Goal: Task Accomplishment & Management: Manage account settings

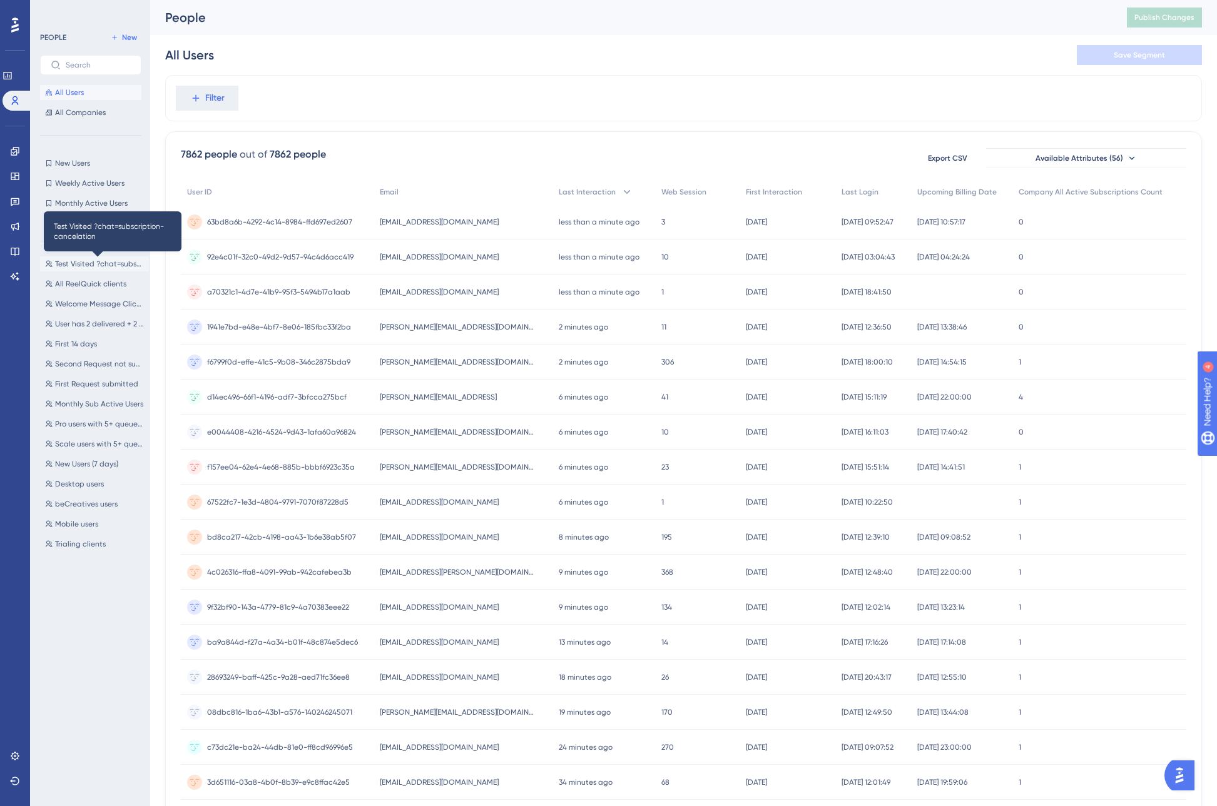
click at [78, 261] on span "Test Visited ?chat=subscription-cancelation" at bounding box center [99, 264] width 89 height 10
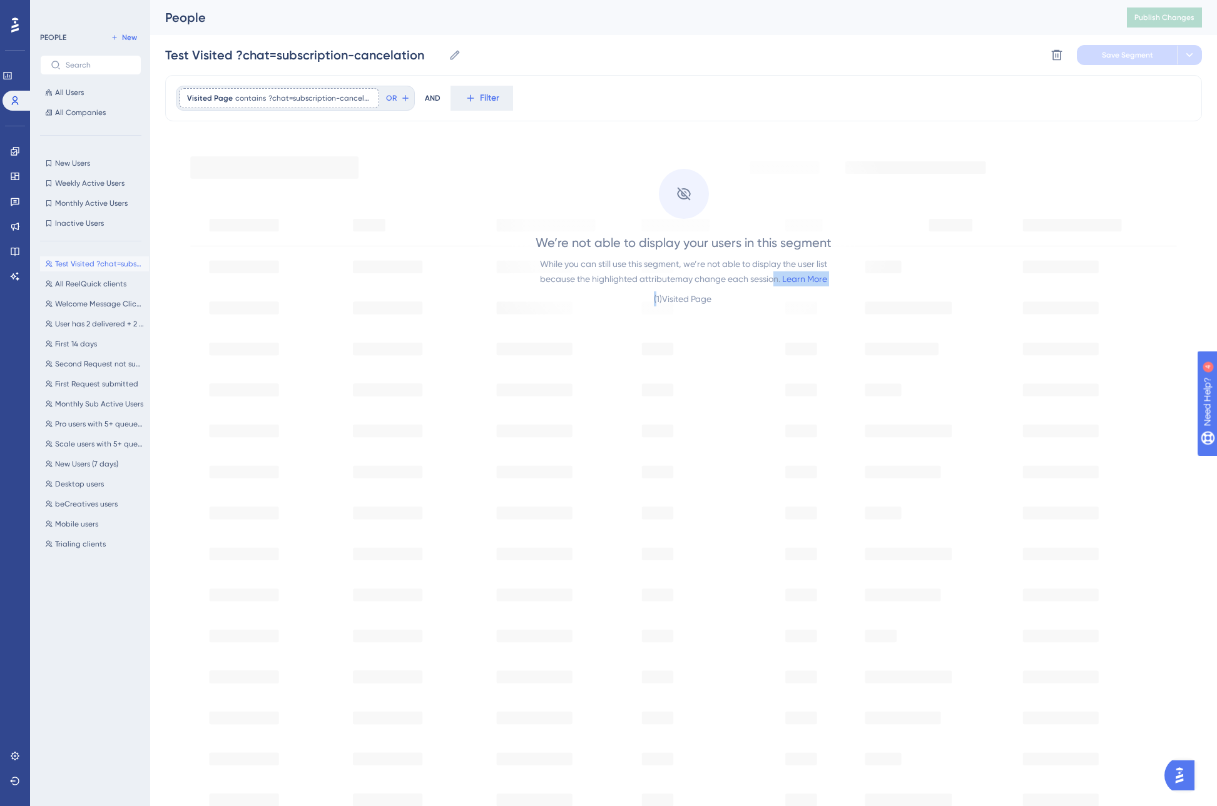
drag, startPoint x: 654, startPoint y: 297, endPoint x: 769, endPoint y: 298, distance: 115.1
click at [769, 298] on div "We’re not able to display your users in this segment While you can still use th…" at bounding box center [683, 270] width 296 height 73
click at [901, 287] on div "We’re not able to display your users in this segment While you can still use th…" at bounding box center [683, 514] width 1037 height 767
click at [12, 199] on icon at bounding box center [15, 202] width 9 height 8
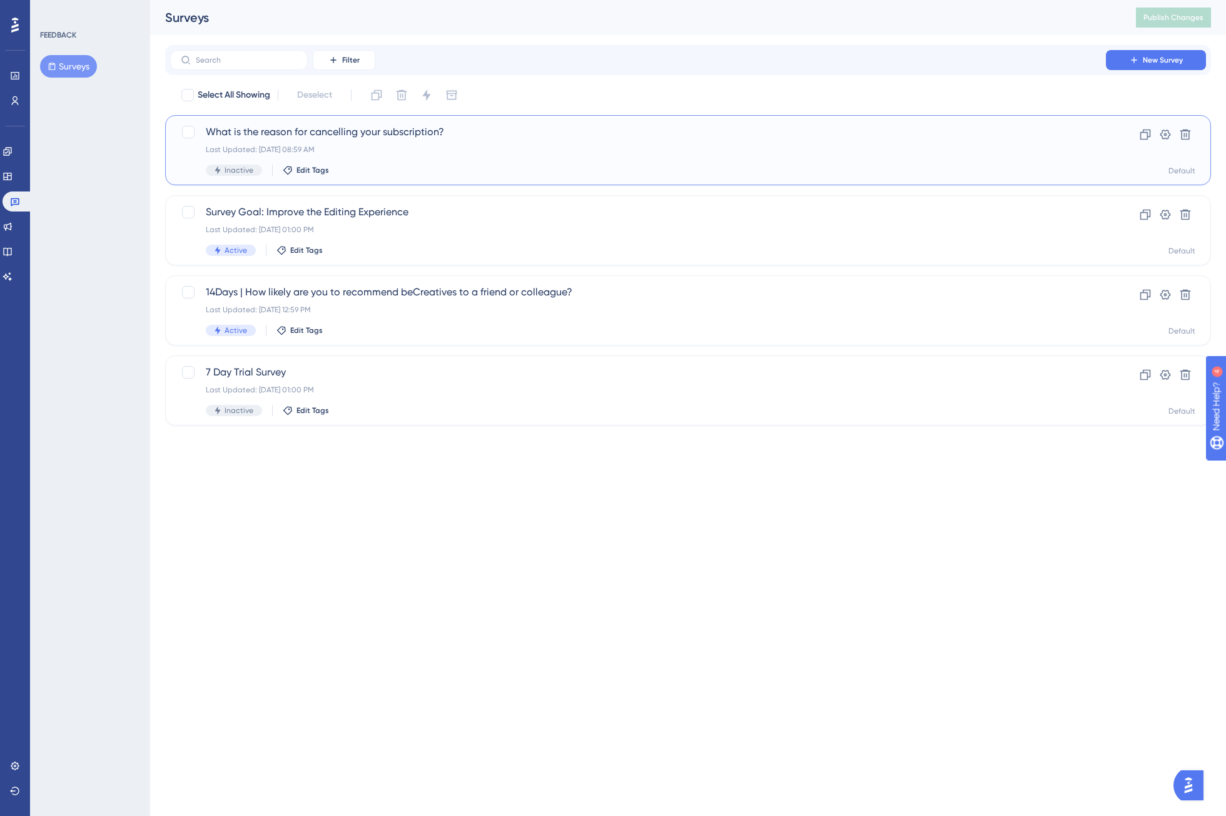
click at [410, 121] on div "What is the reason for cancelling your subscription? Last Updated: Sep 24 2025,…" at bounding box center [688, 150] width 1046 height 70
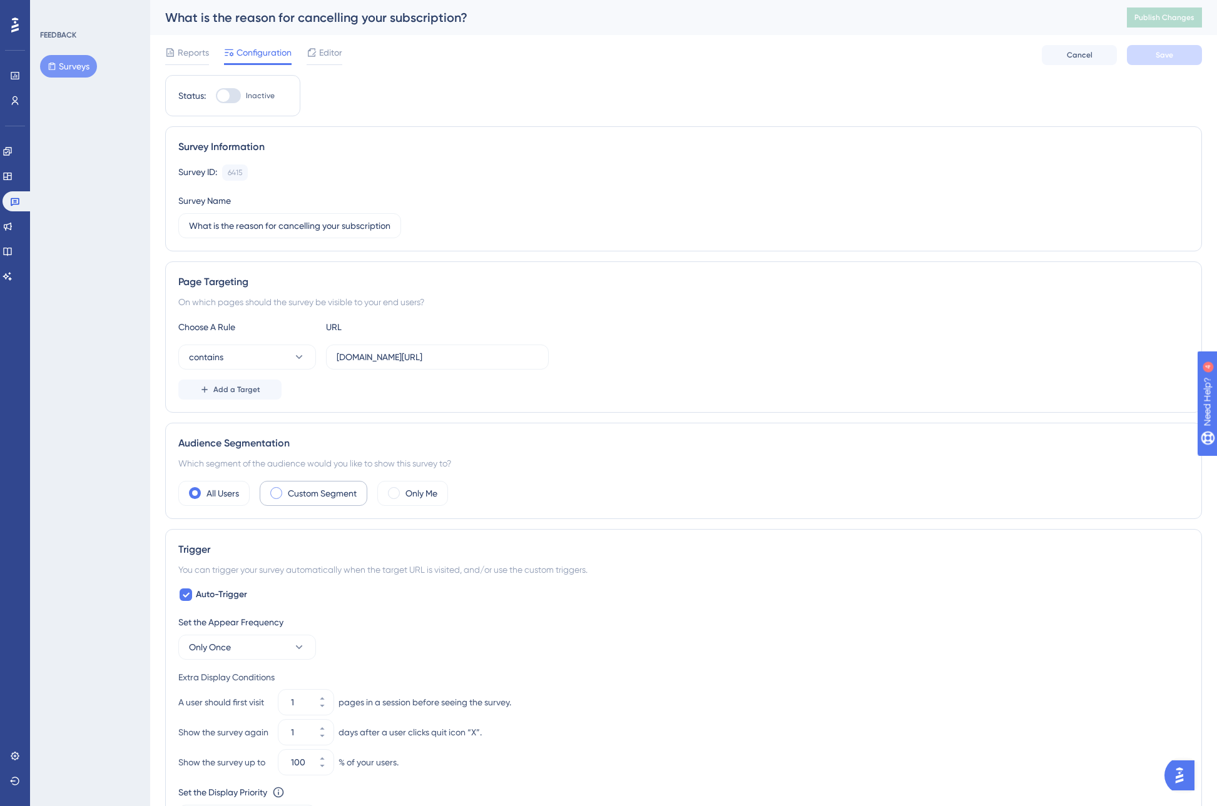
click at [317, 495] on label "Custom Segment" at bounding box center [322, 493] width 69 height 15
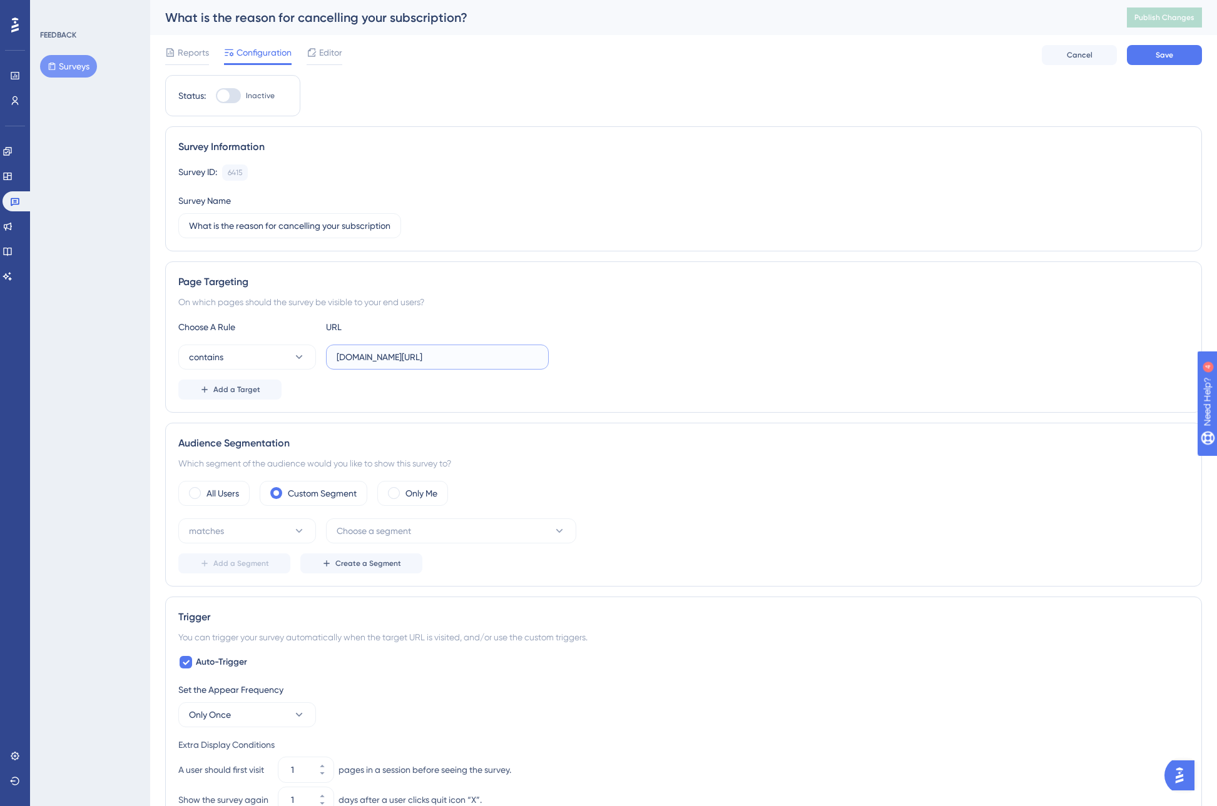
drag, startPoint x: 489, startPoint y: 357, endPoint x: 422, endPoint y: 358, distance: 66.9
click at [422, 358] on input "space.becreatives.co/dashboard" at bounding box center [437, 357] width 201 height 14
type input "space.becreatives.co"
click at [382, 529] on span "Choose a segment" at bounding box center [374, 531] width 74 height 15
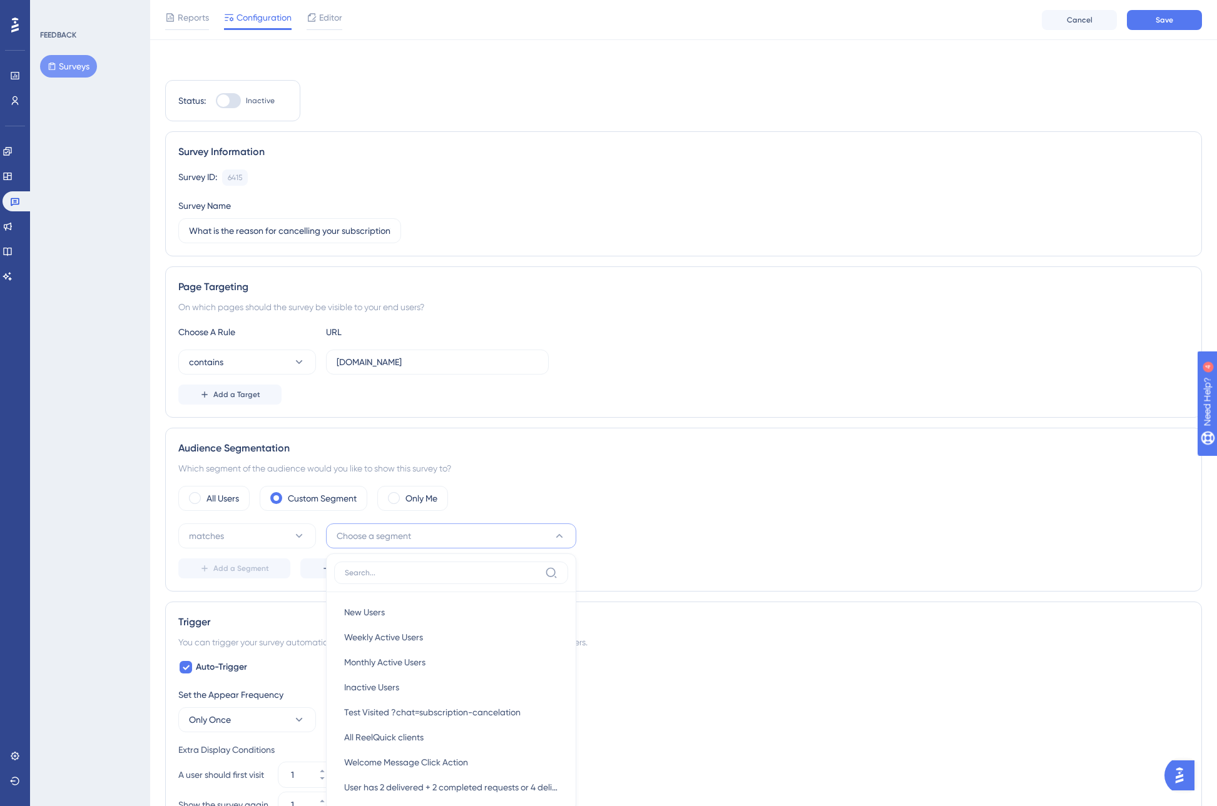
scroll to position [275, 0]
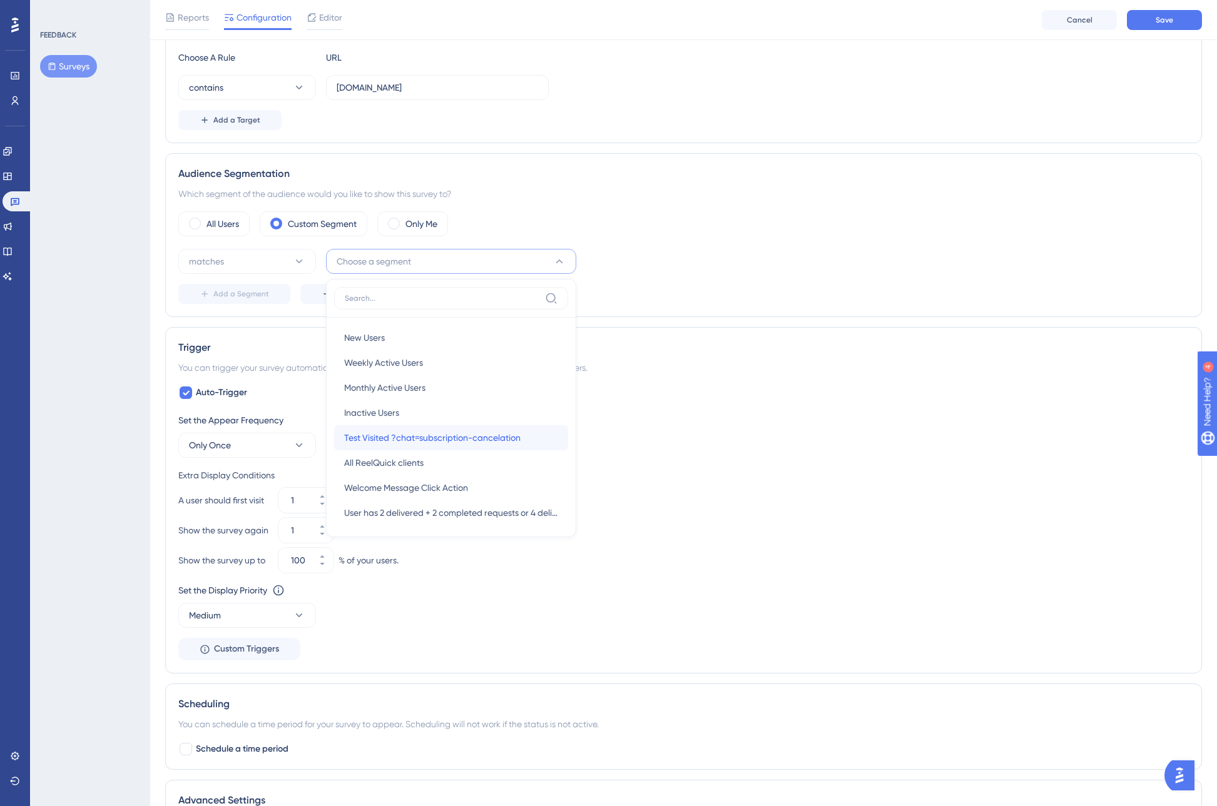
click at [450, 440] on span "Test Visited ?chat=subscription-cancelation" at bounding box center [432, 437] width 176 height 15
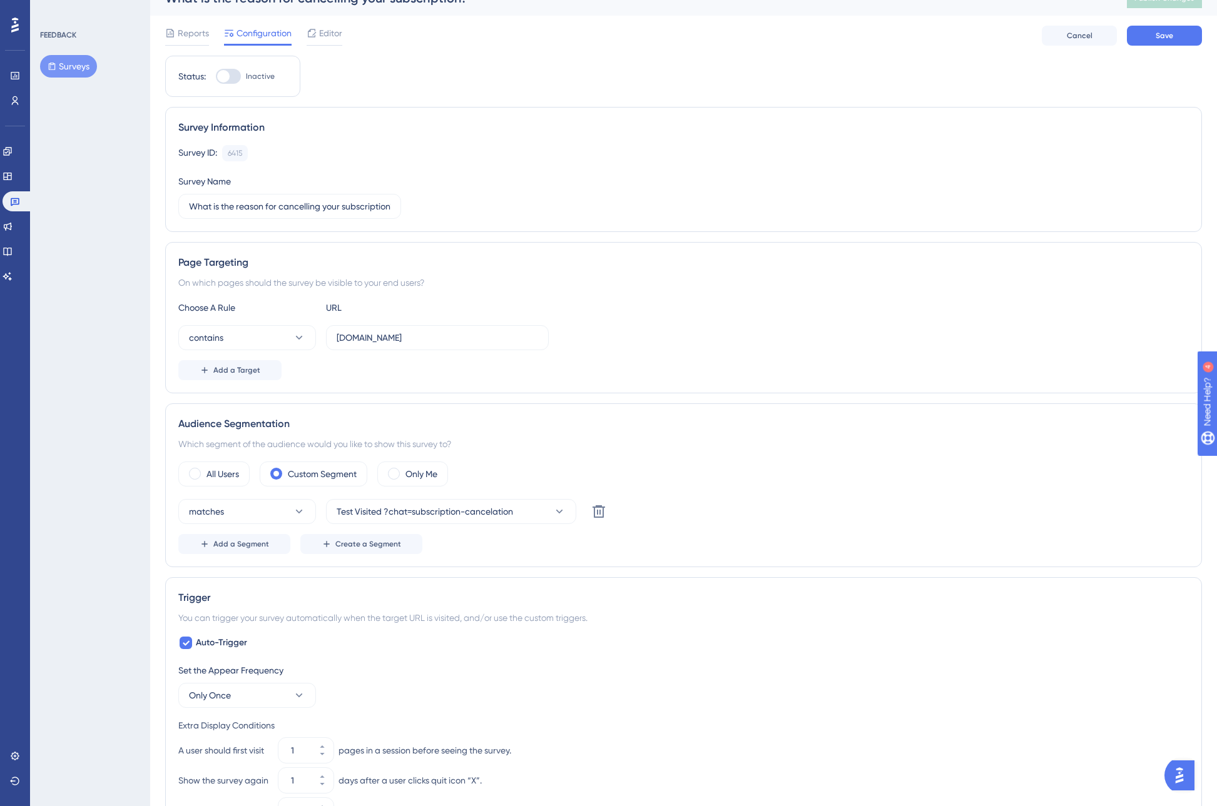
scroll to position [0, 0]
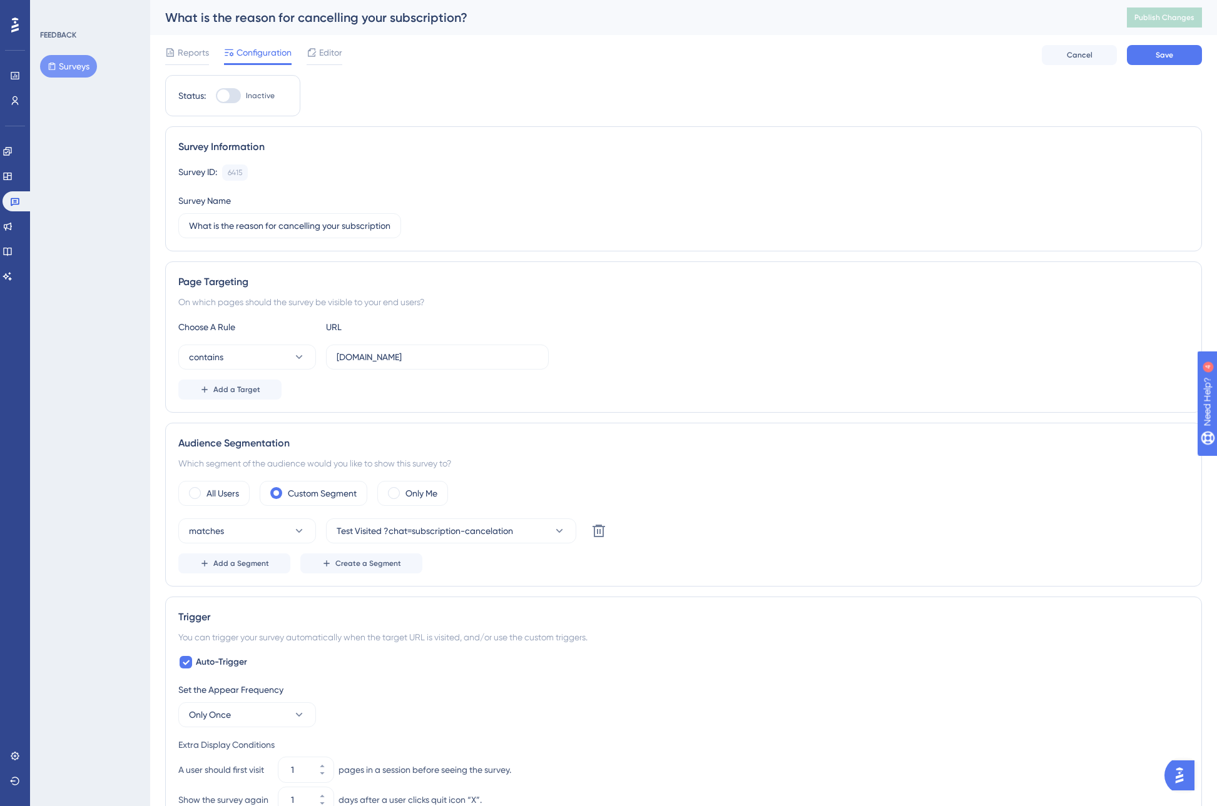
click at [224, 101] on div at bounding box center [223, 95] width 13 height 13
click at [216, 96] on input "Inactive" at bounding box center [215, 96] width 1 height 1
checkbox input "true"
click at [1162, 64] on button "Save" at bounding box center [1164, 55] width 75 height 20
click at [1181, 21] on span "Publish Changes" at bounding box center [1164, 18] width 60 height 10
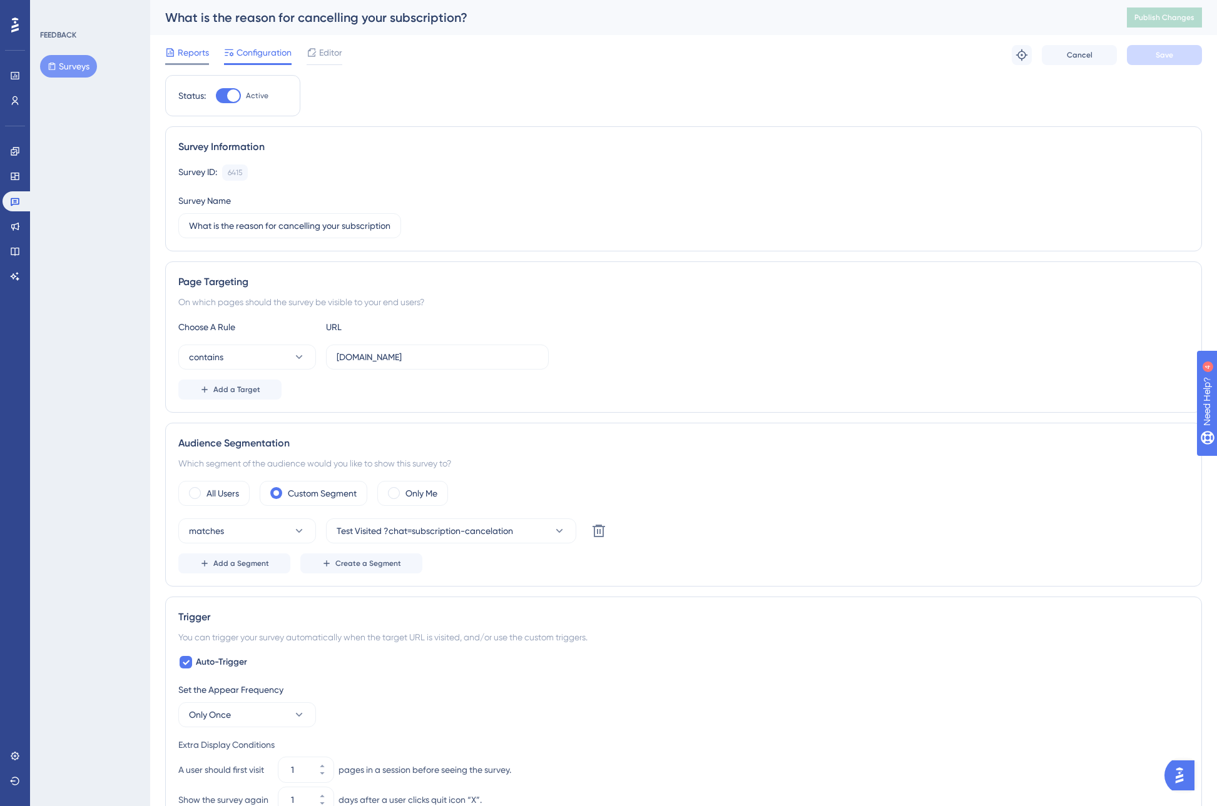
click at [177, 57] on div "Reports" at bounding box center [187, 52] width 44 height 15
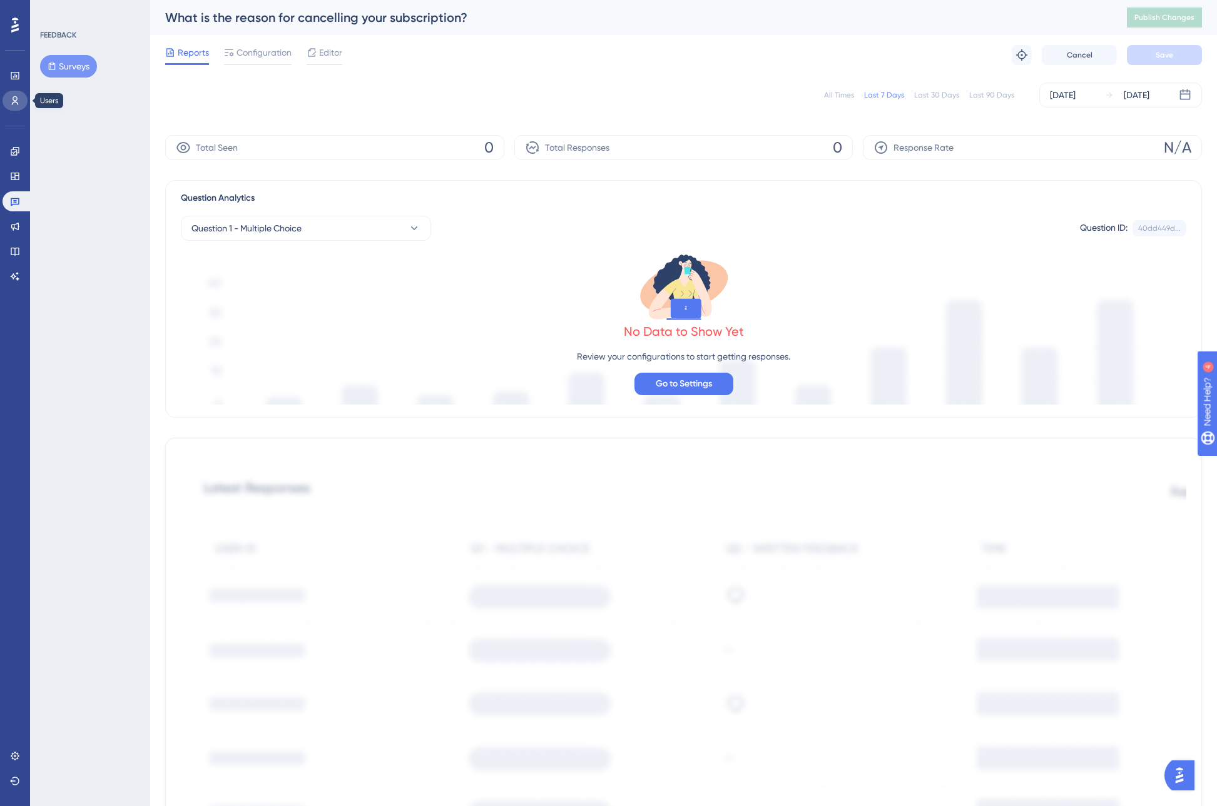
click at [22, 108] on link at bounding box center [15, 101] width 25 height 20
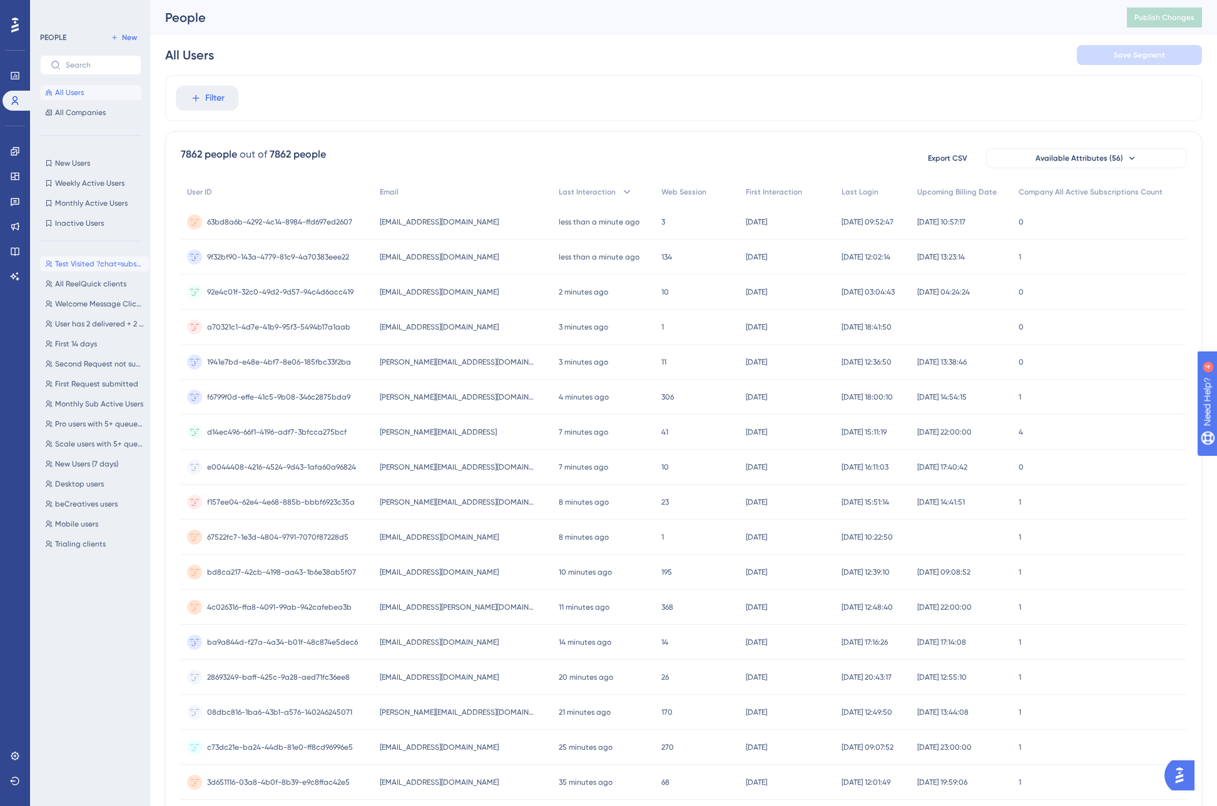
click at [116, 258] on button "Test Visited ?chat=subscription-cancelation Test Visited ?chat=subscription-can…" at bounding box center [94, 263] width 109 height 15
click at [100, 267] on span "Test Visited ?chat=subscription-cancelation" at bounding box center [99, 264] width 89 height 10
click at [67, 248] on div "PEOPLE New All Users All Companies New Users New Users Weekly Active Users Week…" at bounding box center [90, 407] width 101 height 754
click at [61, 263] on span "Test Visited ?chat=subscription-cancelation" at bounding box center [99, 264] width 89 height 10
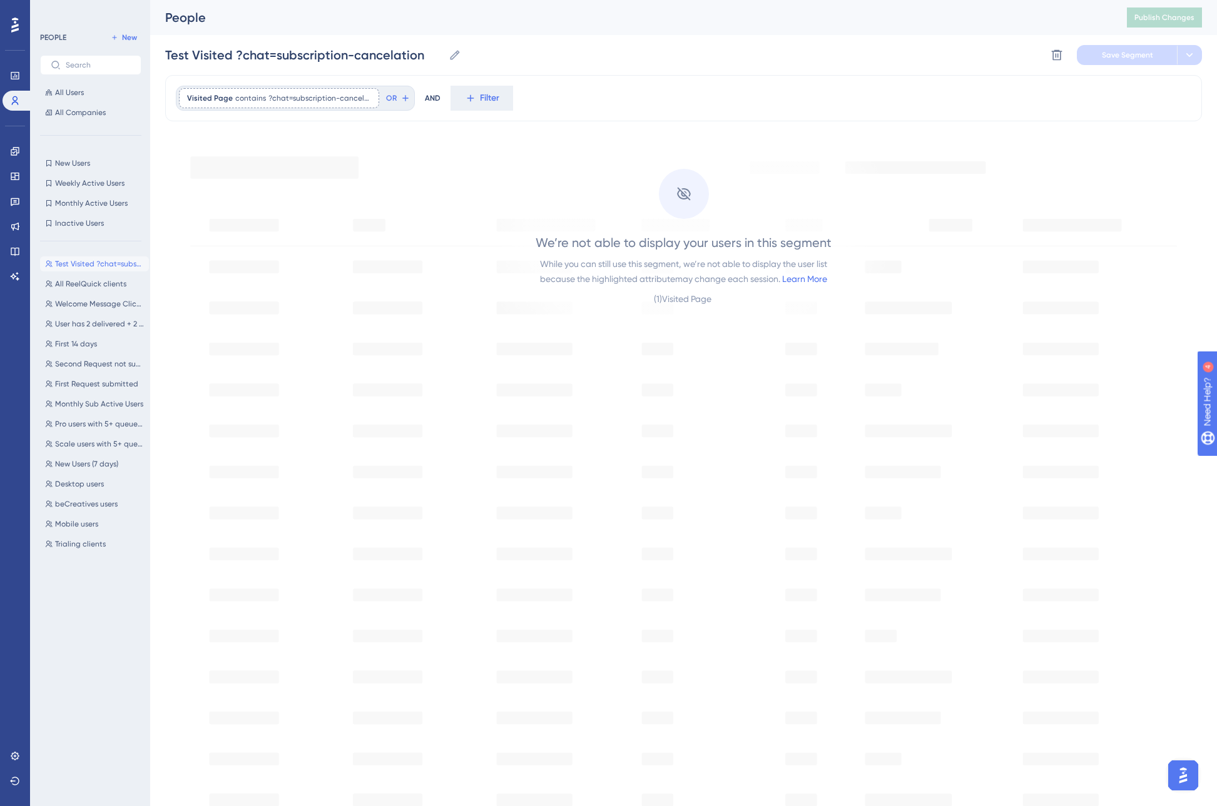
click at [16, 21] on icon at bounding box center [15, 25] width 8 height 16
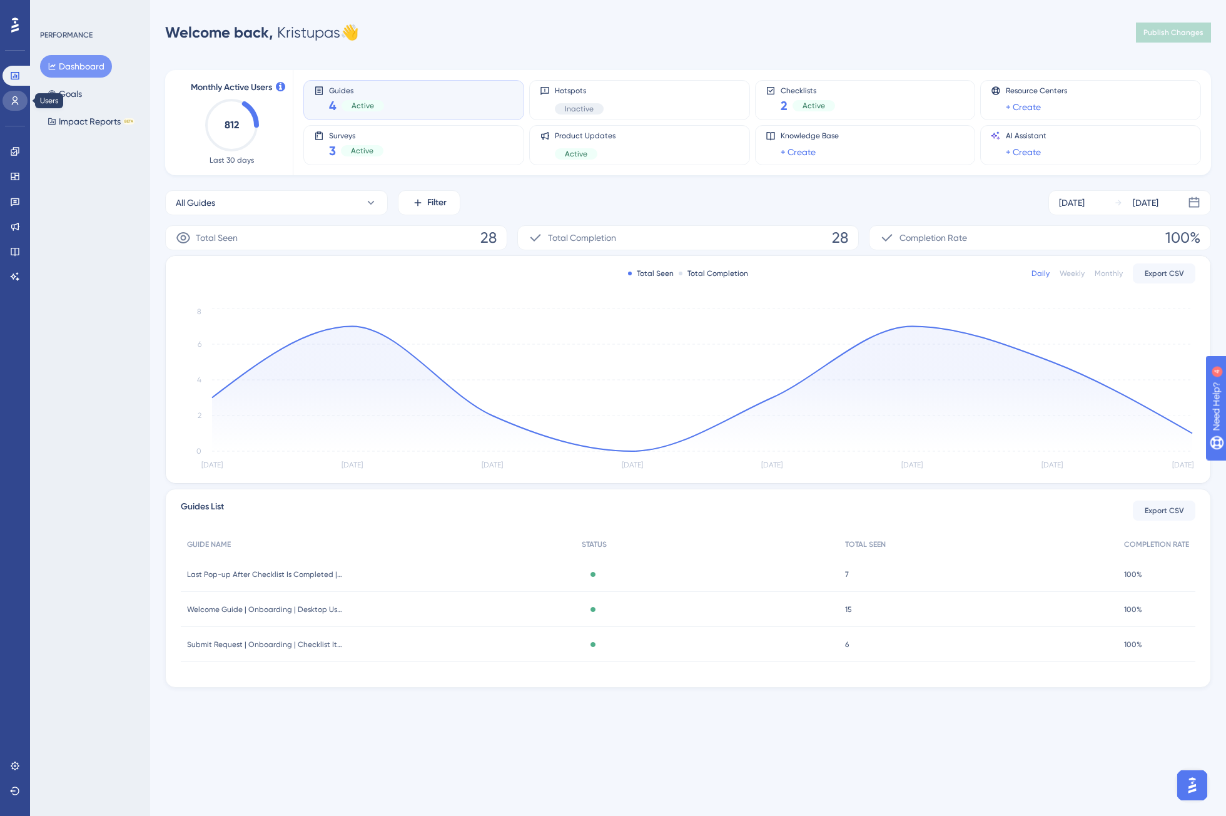
click at [19, 99] on icon at bounding box center [15, 101] width 10 height 10
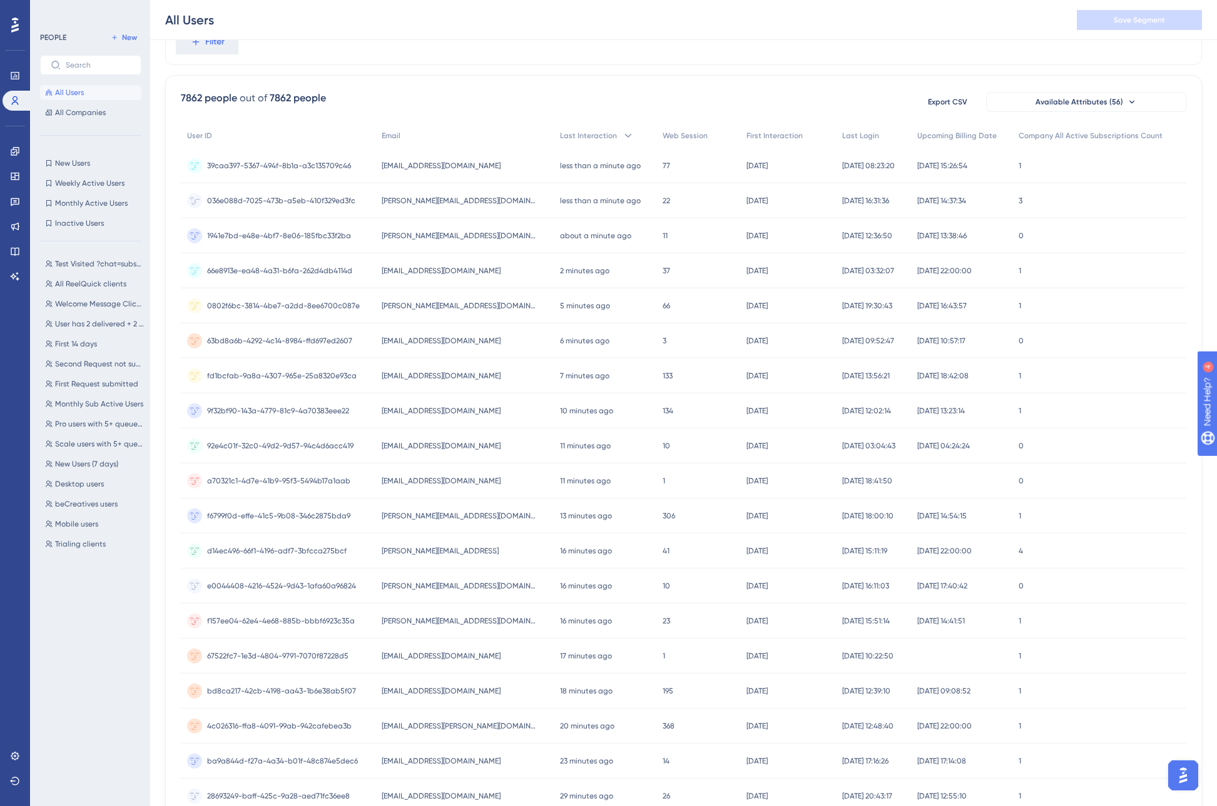
scroll to position [63, 0]
drag, startPoint x: 357, startPoint y: 161, endPoint x: 199, endPoint y: 165, distance: 157.7
click at [199, 165] on div "39caa397-5367-494f-8b1a-a3c135709c46 39caa397-5367-494f-8b1a-a3c135709c46" at bounding box center [278, 164] width 195 height 35
copy div "39caa397-5367-494f-8b1a-a3c135709c46"
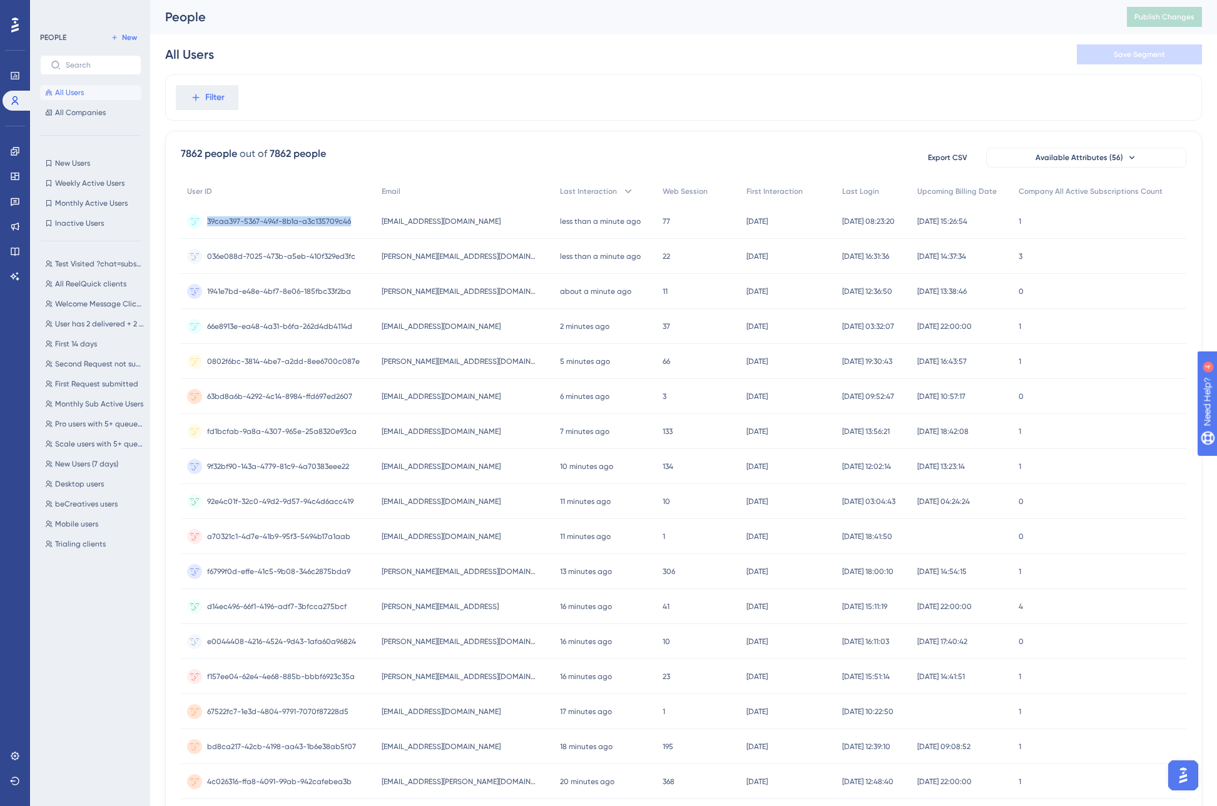
scroll to position [0, 0]
click at [393, 142] on div "7862 people out of 7862 people Export CSV Available Attributes (56) User ID Ema…" at bounding box center [683, 545] width 1037 height 829
click at [91, 64] on input "text" at bounding box center [98, 65] width 65 height 9
paste input "63bd8a6b-4292-4c14-8984-ffd697ed2607"
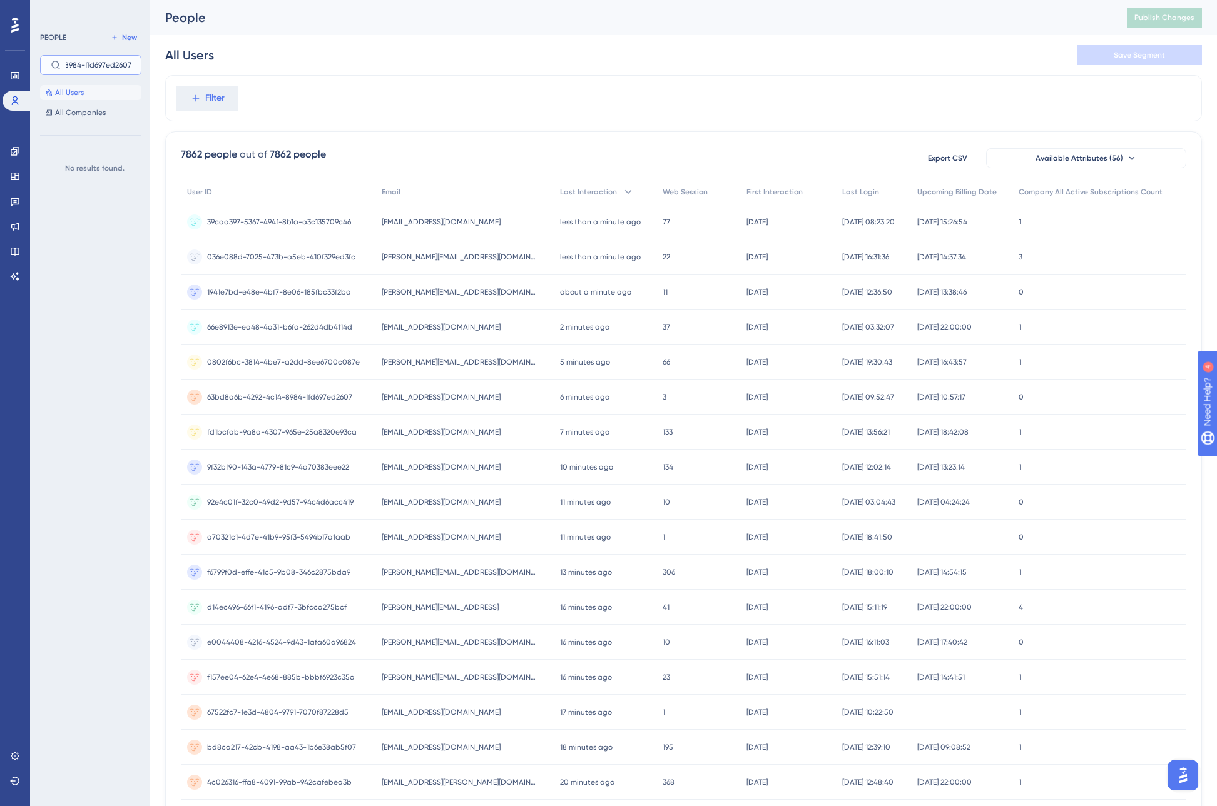
type input "63bd8a6b-4292-4c14-8984-ffd697ed2607"
click at [101, 68] on input "63bd8a6b-4292-4c14-8984-ffd697ed2607" at bounding box center [98, 65] width 65 height 9
click at [449, 100] on div "Filter" at bounding box center [683, 98] width 1037 height 46
click at [211, 99] on span "Filter" at bounding box center [214, 98] width 19 height 15
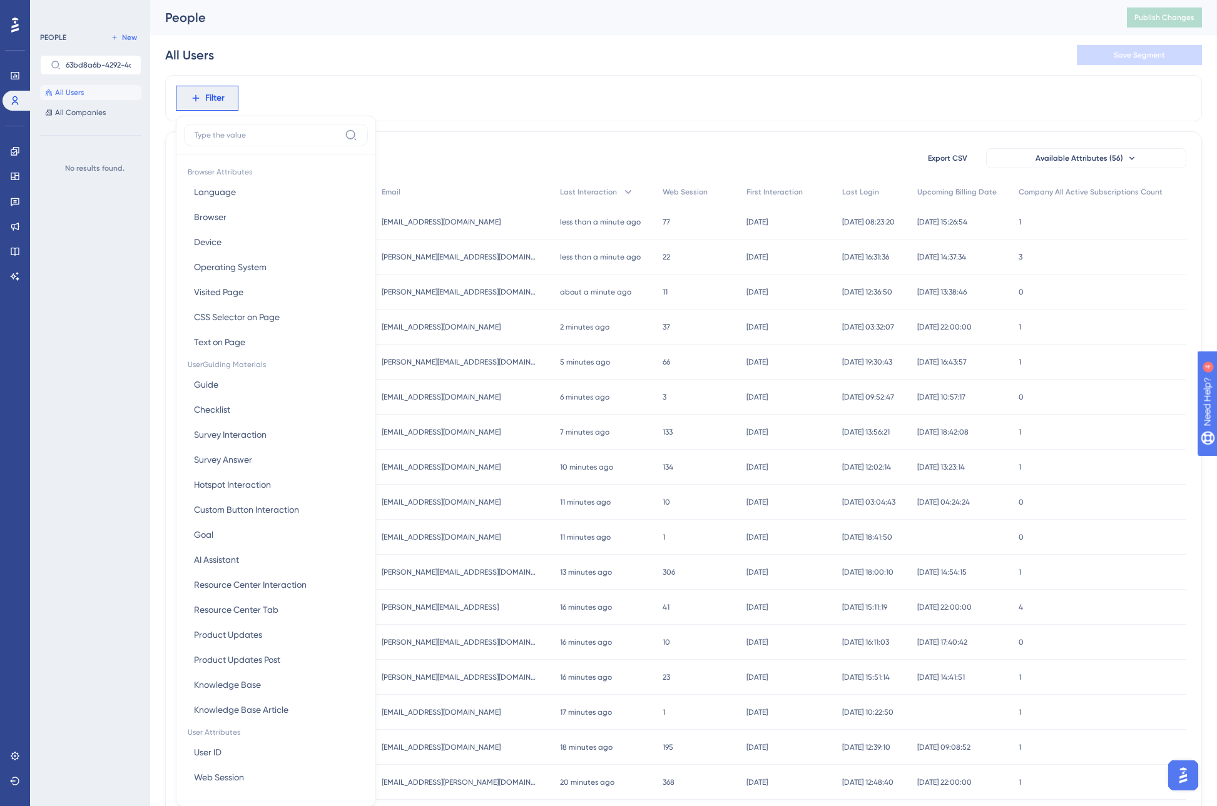
scroll to position [58, 0]
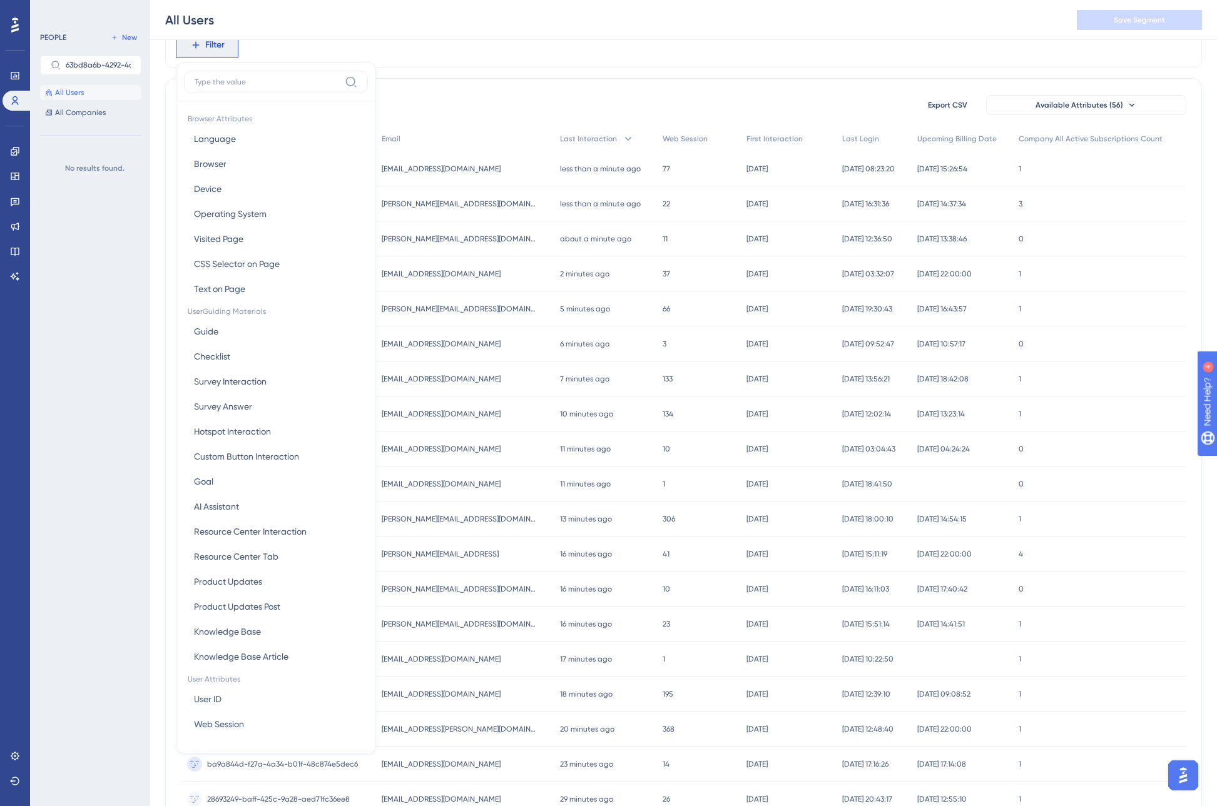
click at [237, 85] on input at bounding box center [267, 82] width 145 height 10
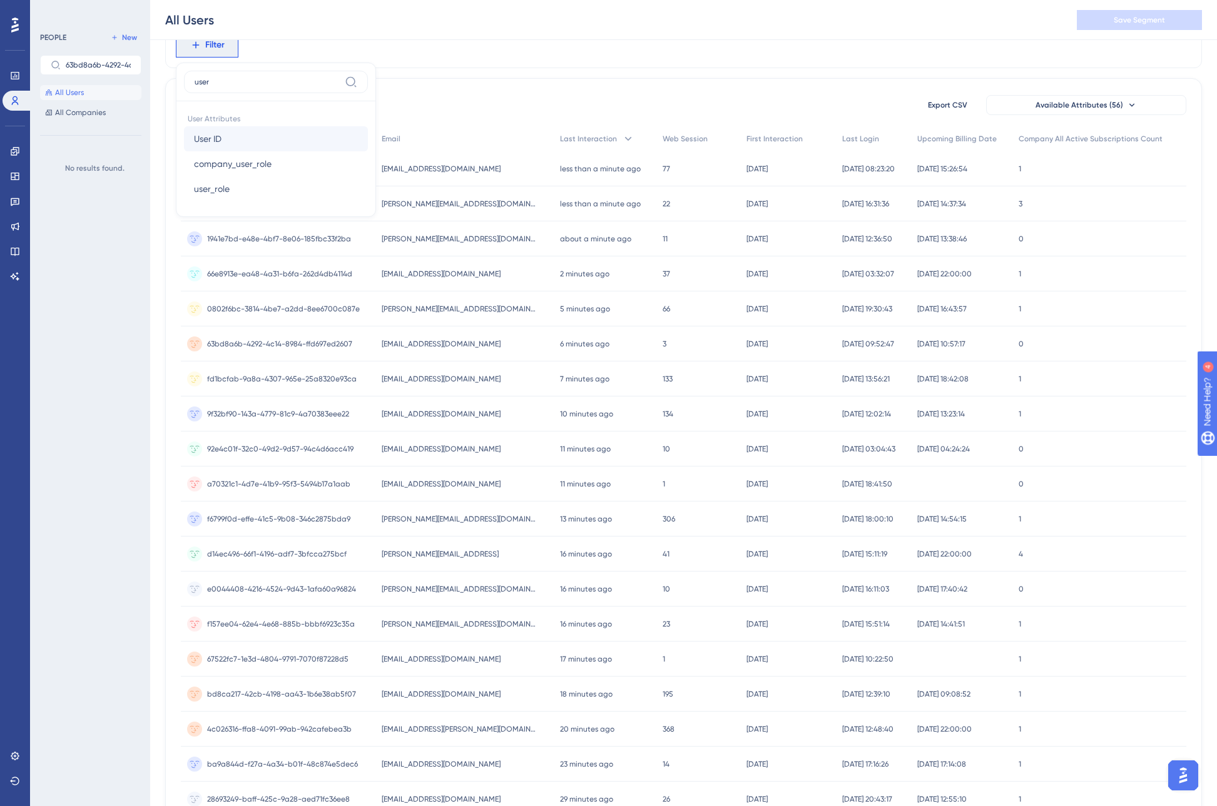
type input "user"
click at [247, 146] on button "User ID User ID" at bounding box center [276, 138] width 184 height 25
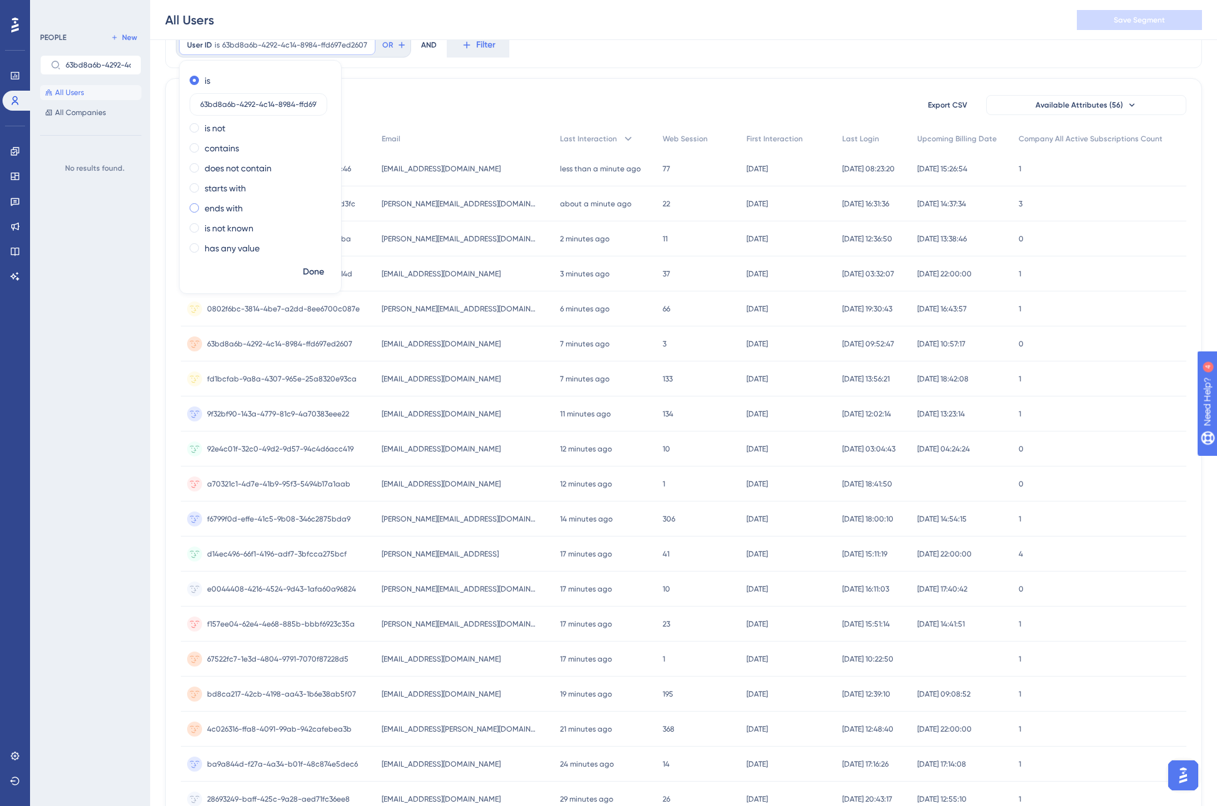
scroll to position [0, 28]
type input "63bd8a6b-4292-4c14-8984-ffd697ed2607"
click at [314, 281] on button "Done" at bounding box center [313, 272] width 35 height 23
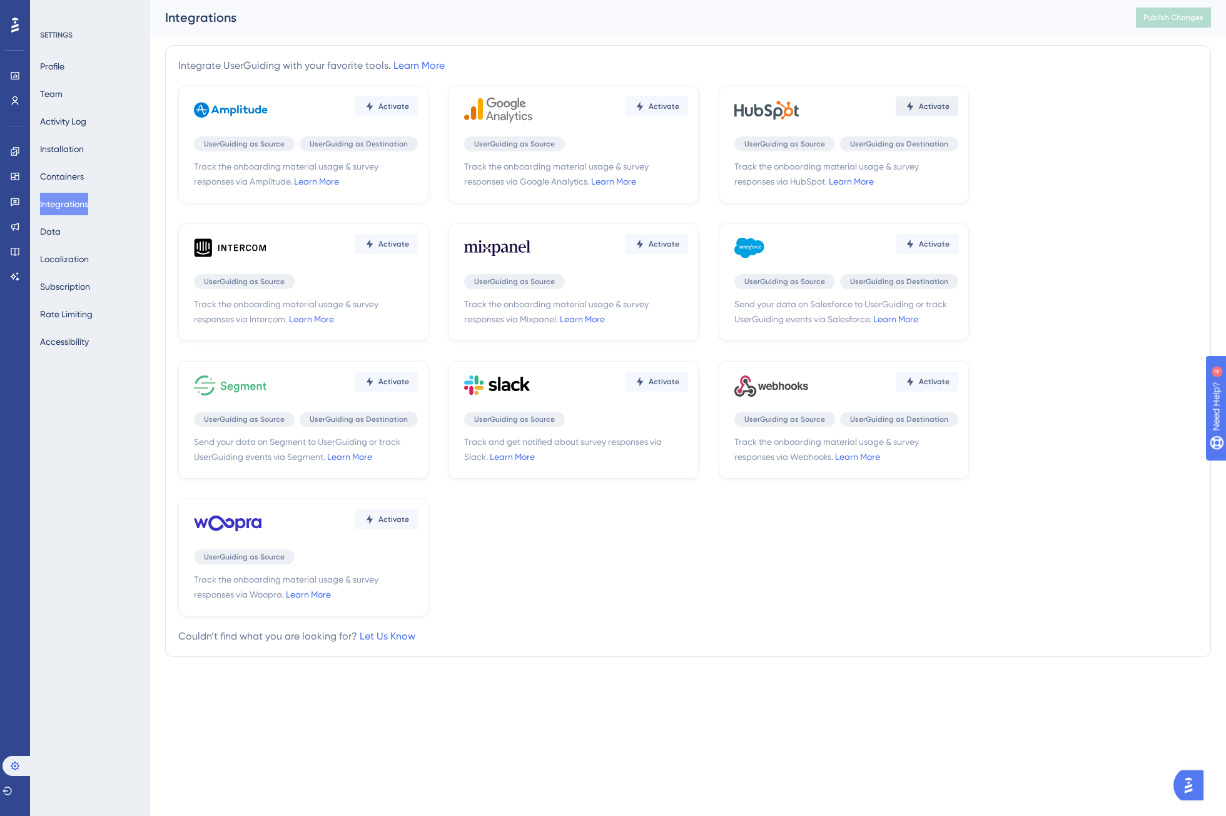
click at [928, 112] on button "Activate" at bounding box center [927, 106] width 63 height 20
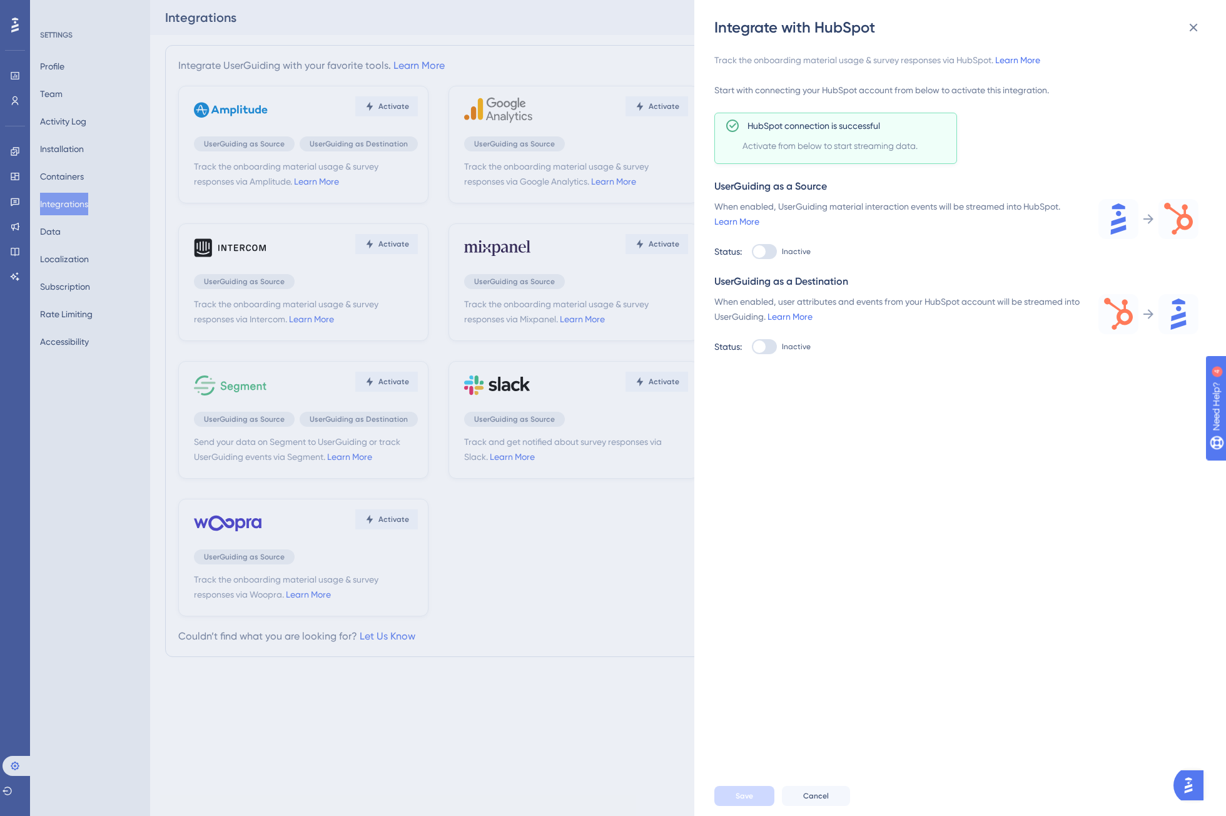
click at [768, 252] on div at bounding box center [764, 251] width 25 height 15
click at [752, 252] on input "Inactive" at bounding box center [751, 251] width 1 height 1
checkbox input "true"
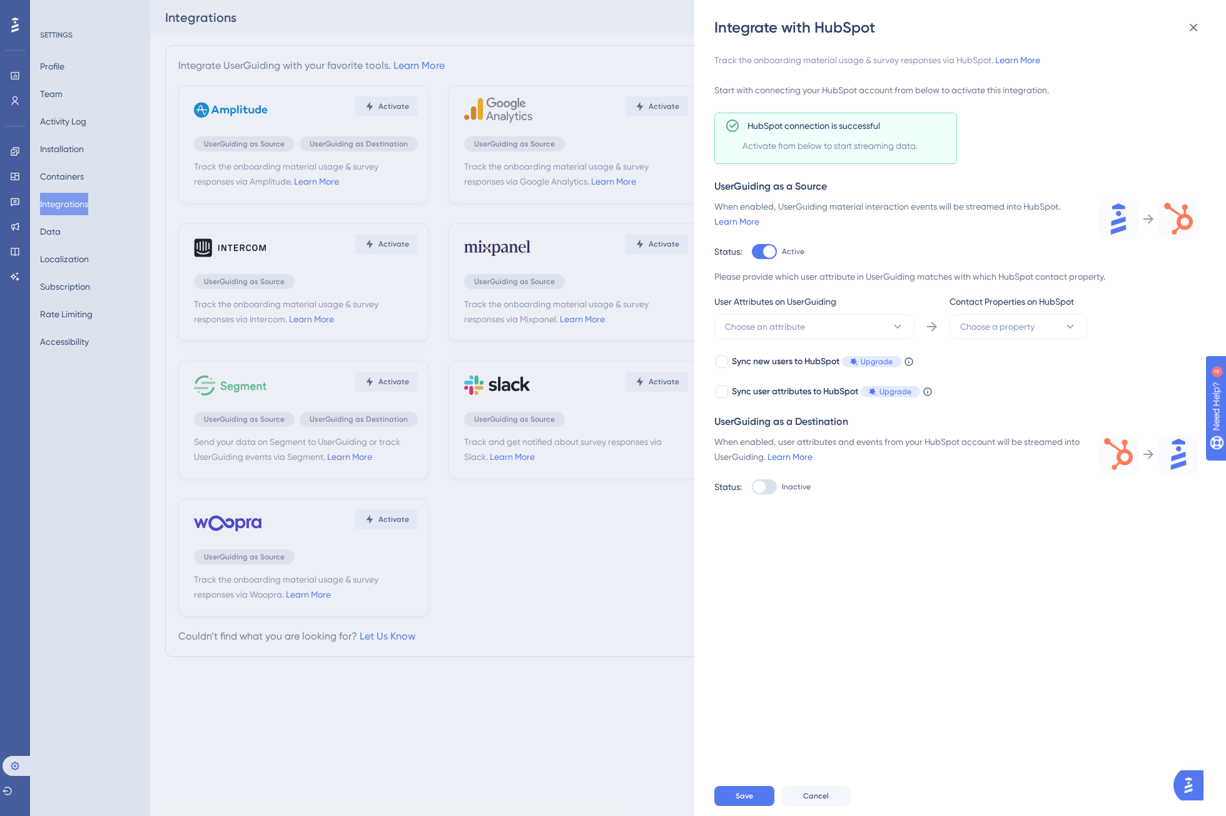
click at [773, 484] on div at bounding box center [764, 486] width 25 height 15
click at [752, 487] on input "Inactive" at bounding box center [751, 487] width 1 height 1
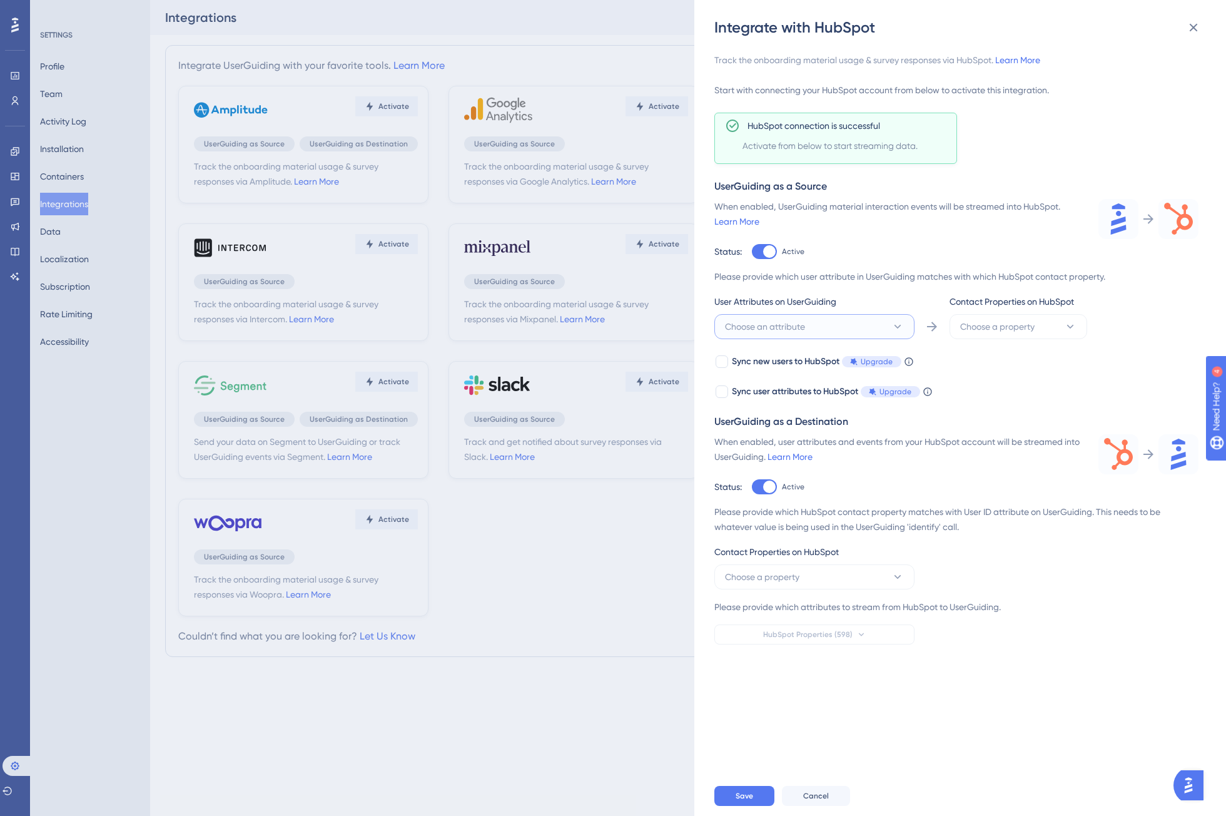
click at [805, 326] on span "Choose an attribute" at bounding box center [765, 326] width 80 height 15
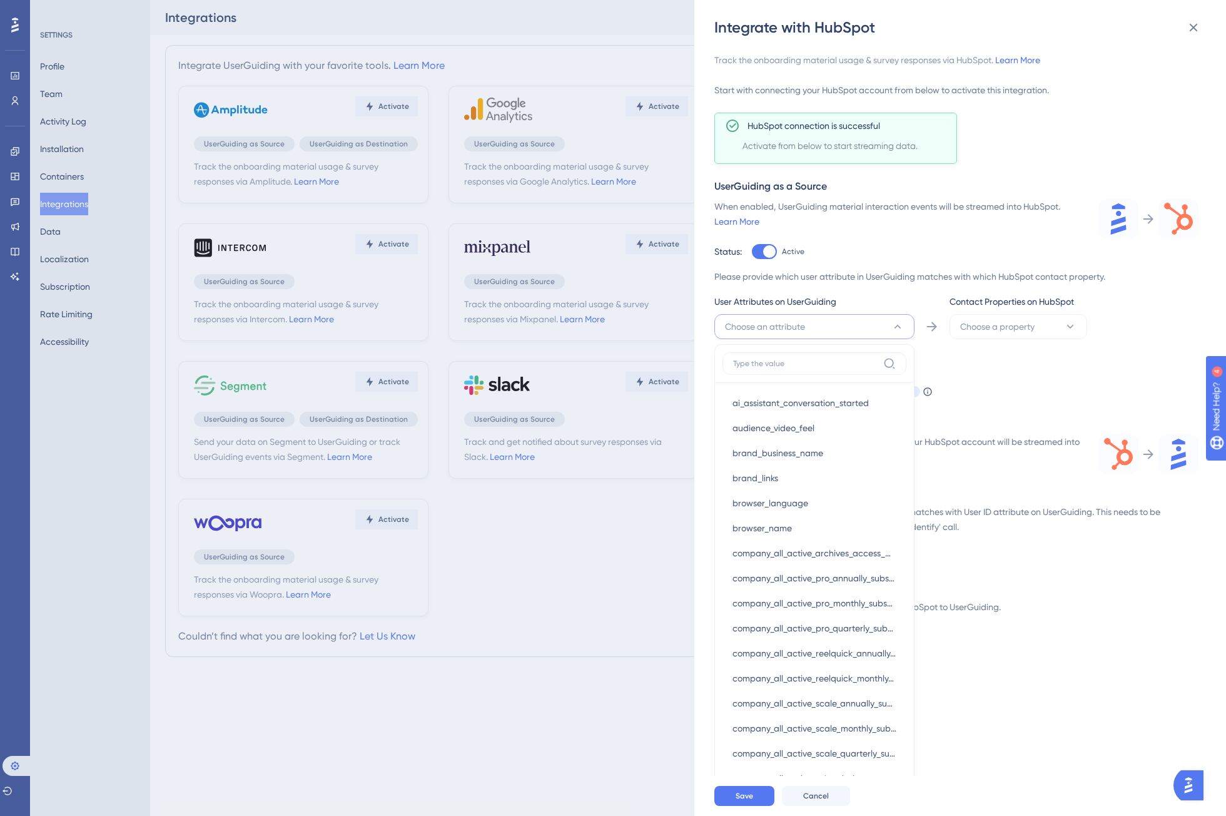
scroll to position [155, 0]
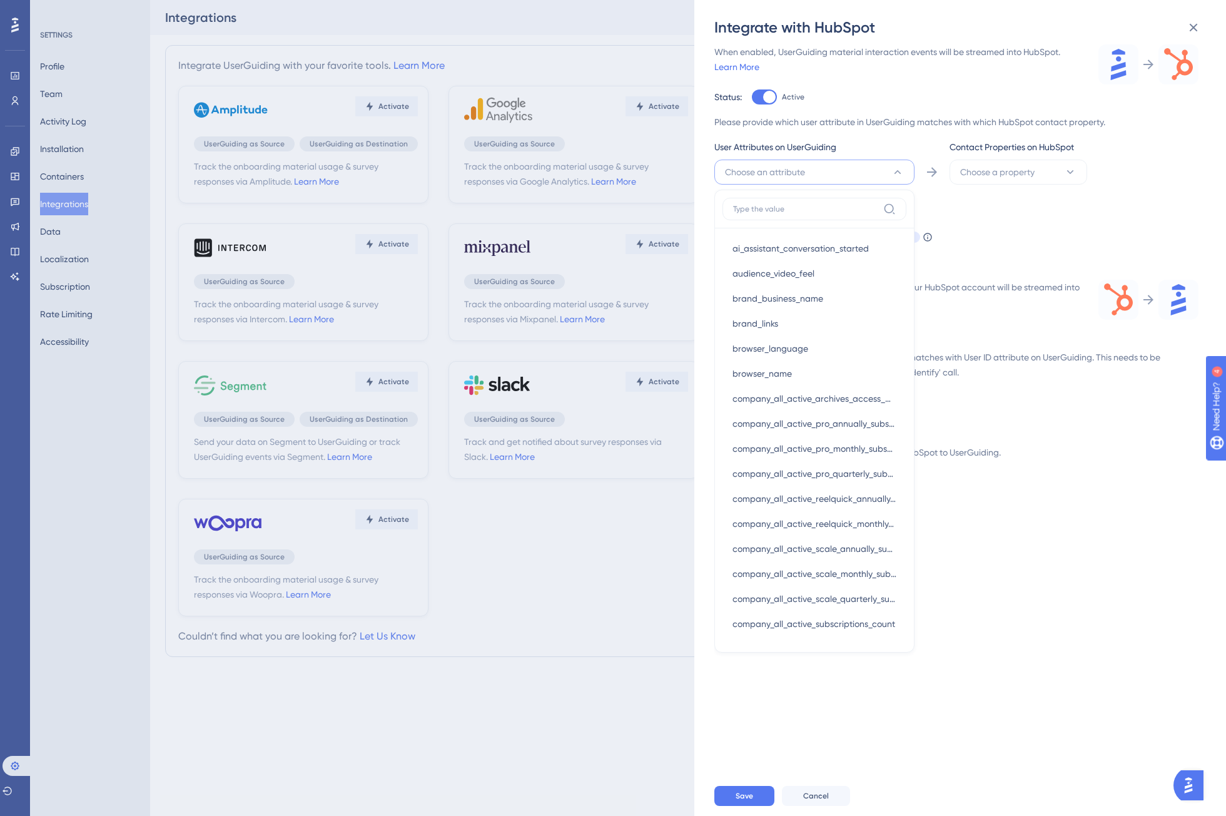
click at [963, 257] on div "Track the onboarding material usage & survey responses via HubSpot. Learn More …" at bounding box center [956, 194] width 484 height 592
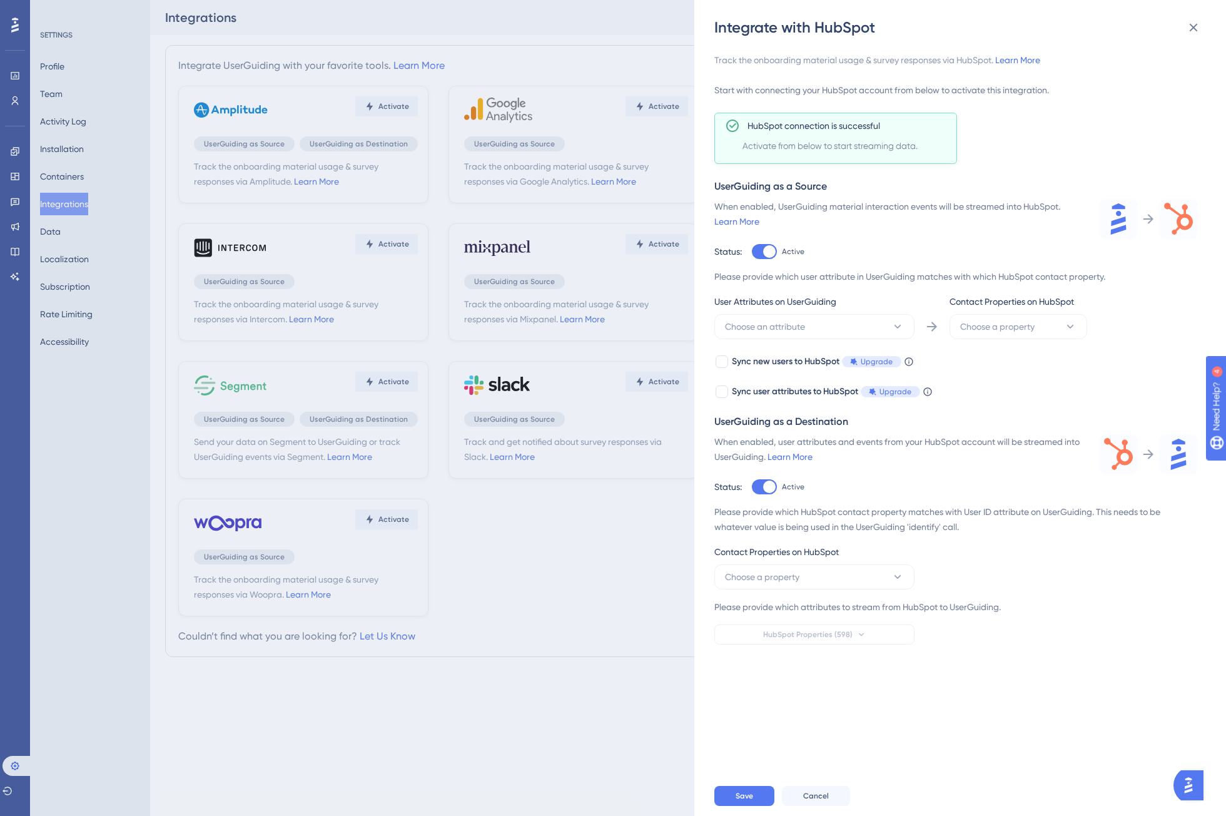
click at [756, 483] on div at bounding box center [764, 486] width 25 height 15
click at [752, 487] on input "Active" at bounding box center [751, 487] width 1 height 1
checkbox input "false"
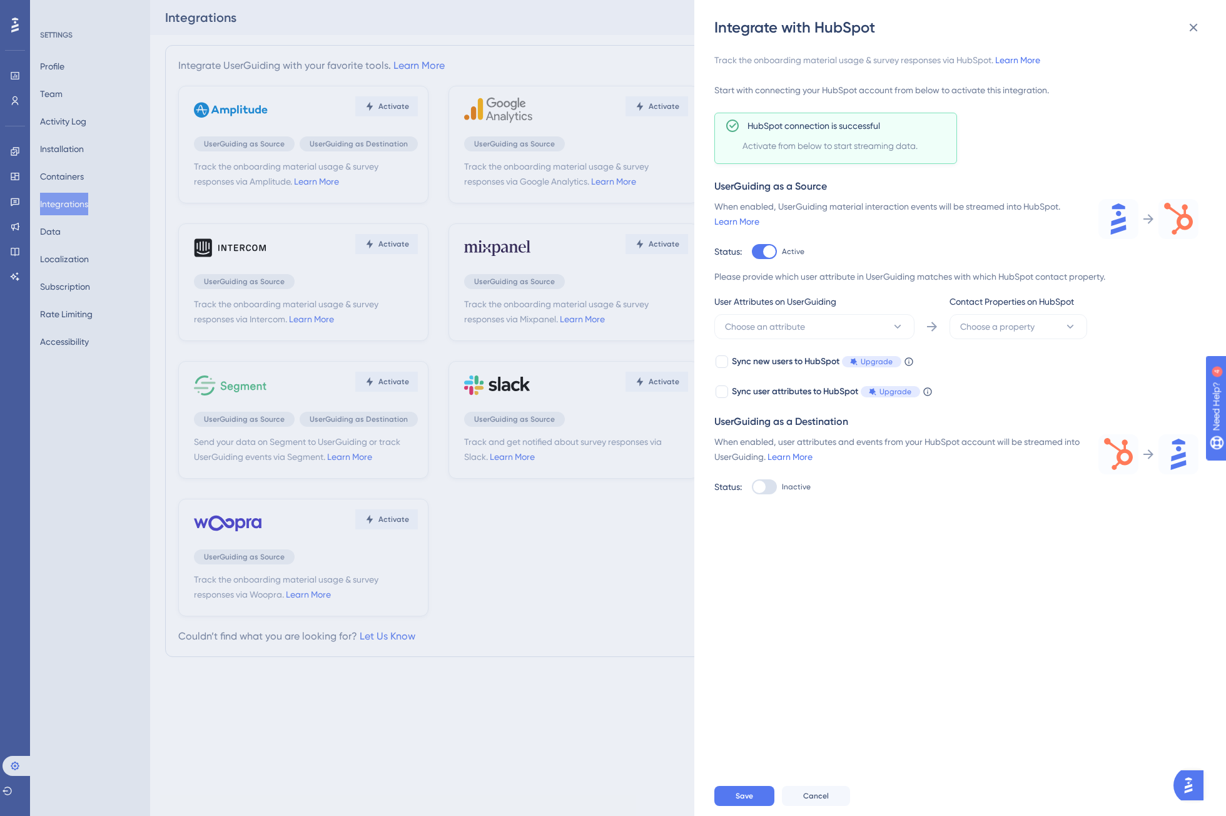
click at [761, 255] on div at bounding box center [764, 251] width 25 height 15
click at [752, 252] on input "Active" at bounding box center [751, 251] width 1 height 1
checkbox input "false"
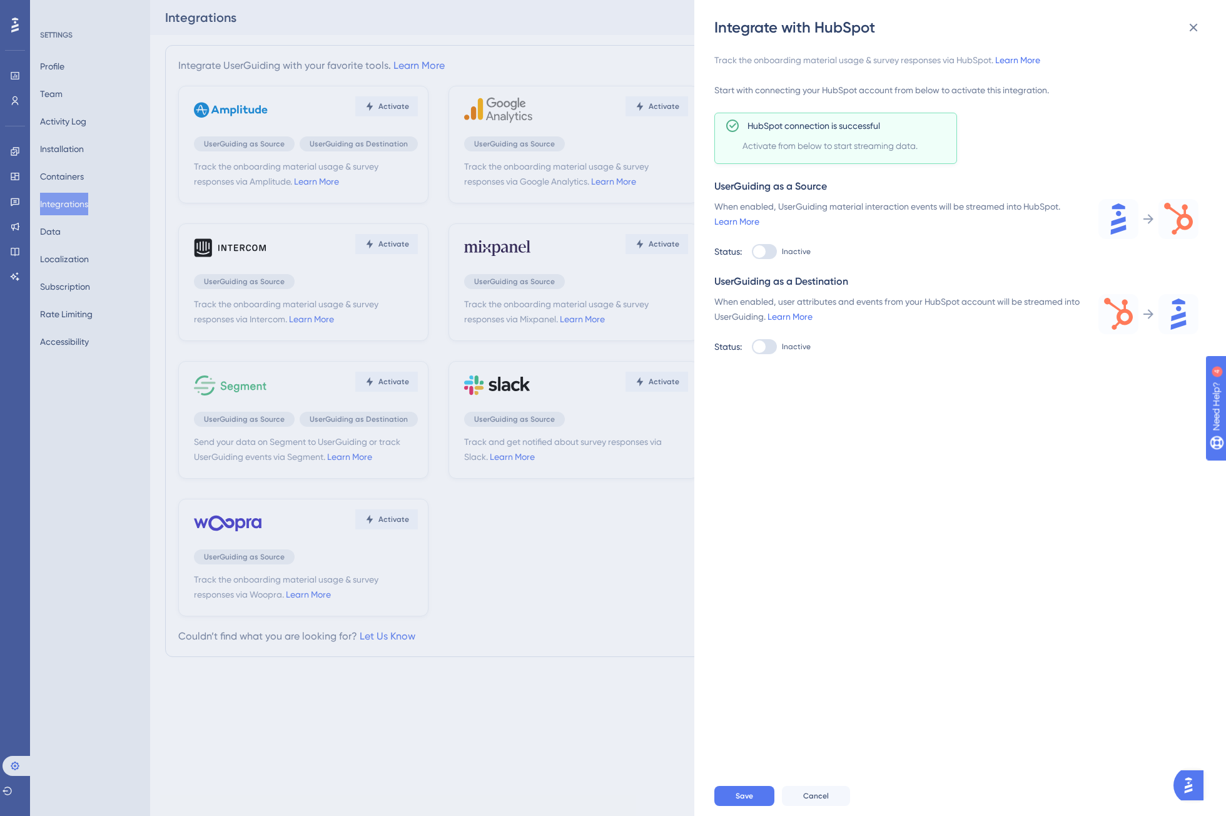
click at [768, 352] on div at bounding box center [764, 346] width 25 height 15
click at [752, 347] on input "Inactive" at bounding box center [751, 347] width 1 height 1
checkbox input "true"
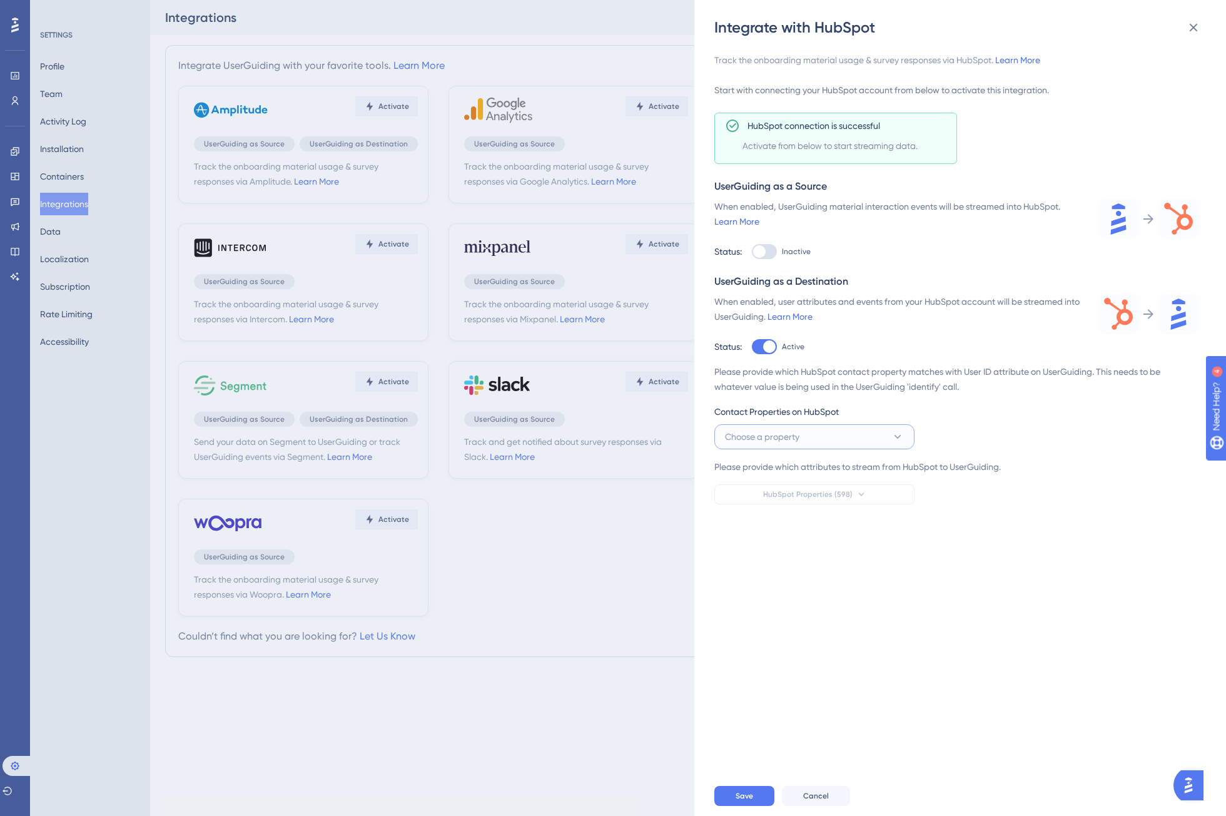
click at [823, 440] on button "Choose a property" at bounding box center [814, 436] width 200 height 25
type input "cover"
click at [1051, 420] on div "Please provide which HubSpot contact property matches with User ID attribute on…" at bounding box center [956, 434] width 484 height 140
click at [880, 431] on button "Choose a property" at bounding box center [814, 436] width 200 height 25
type input "vac"
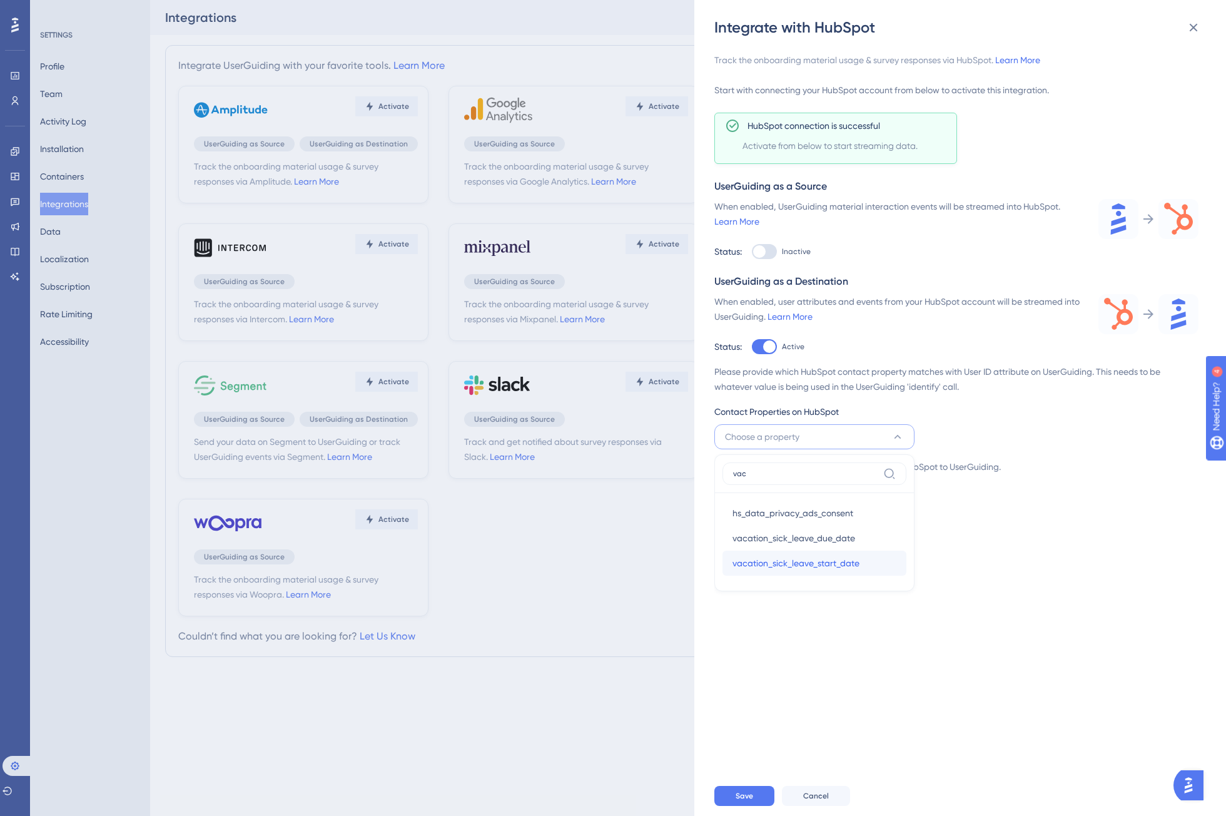
click at [862, 562] on div "vacation_sick_leave_start_date vacation_sick_leave_start_date" at bounding box center [815, 562] width 164 height 25
click at [840, 500] on button "HubSpot Properties (598)" at bounding box center [814, 494] width 200 height 20
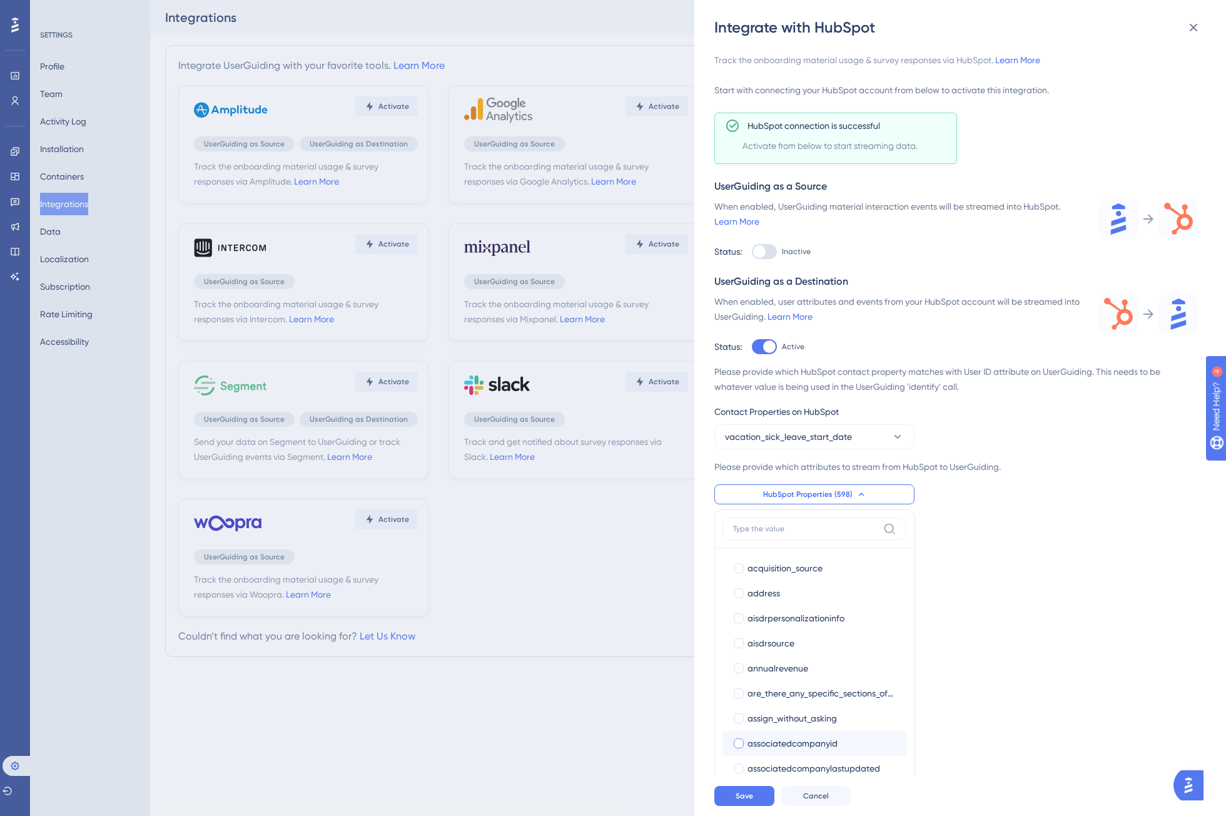
scroll to position [251, 0]
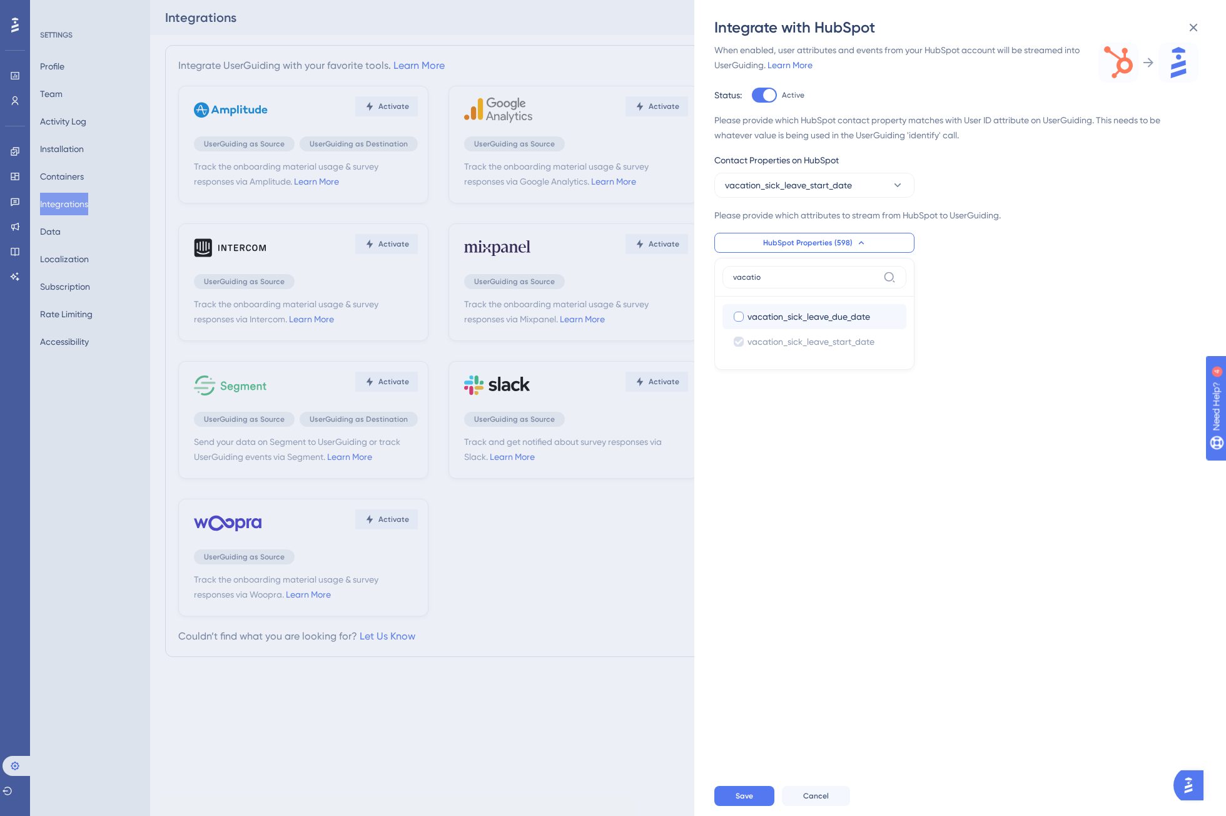
type input "vacatio"
click at [802, 315] on span "vacation_sick_leave_due_date" at bounding box center [809, 316] width 123 height 15
checkbox input "true"
click at [1060, 286] on div "Track the onboarding material usage & survey responses via HubSpot. Learn More …" at bounding box center [966, 407] width 504 height 738
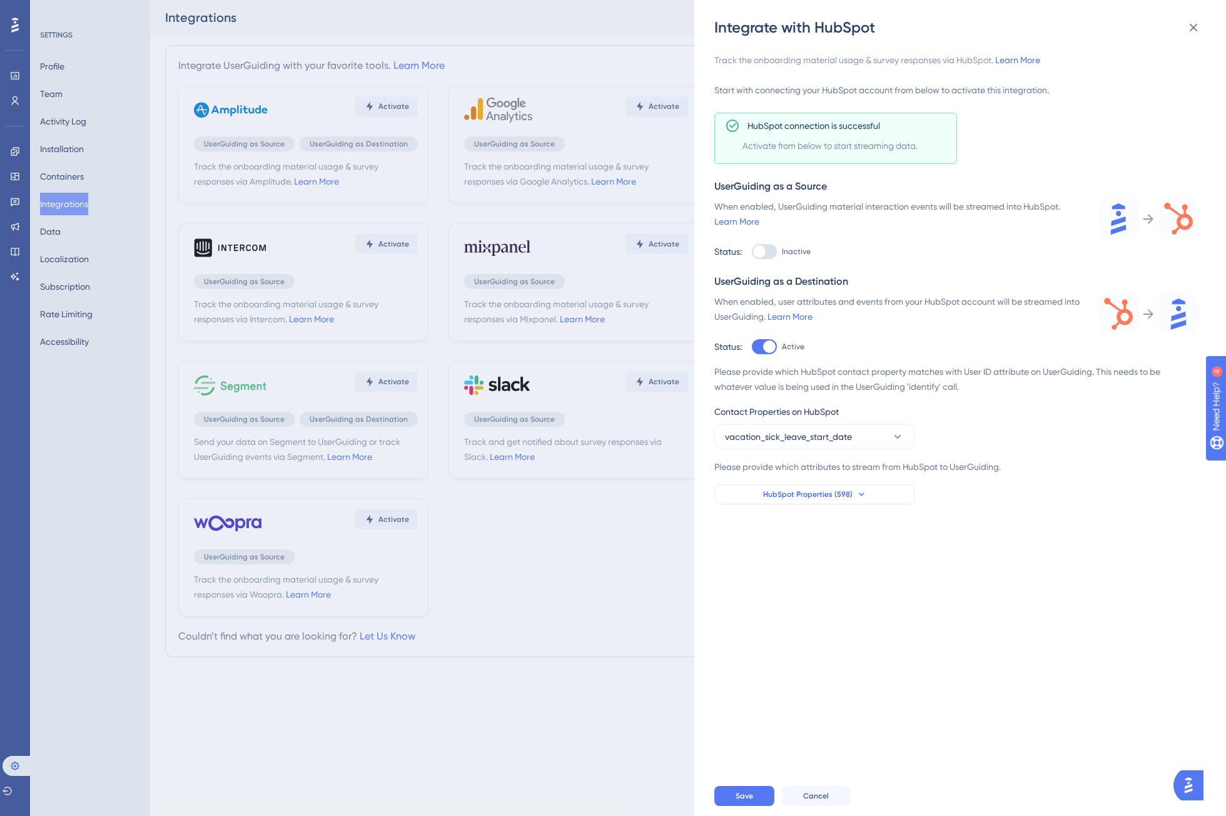
click at [865, 495] on button "HubSpot Properties (598)" at bounding box center [814, 494] width 200 height 20
click at [1198, 27] on icon at bounding box center [1193, 27] width 15 height 15
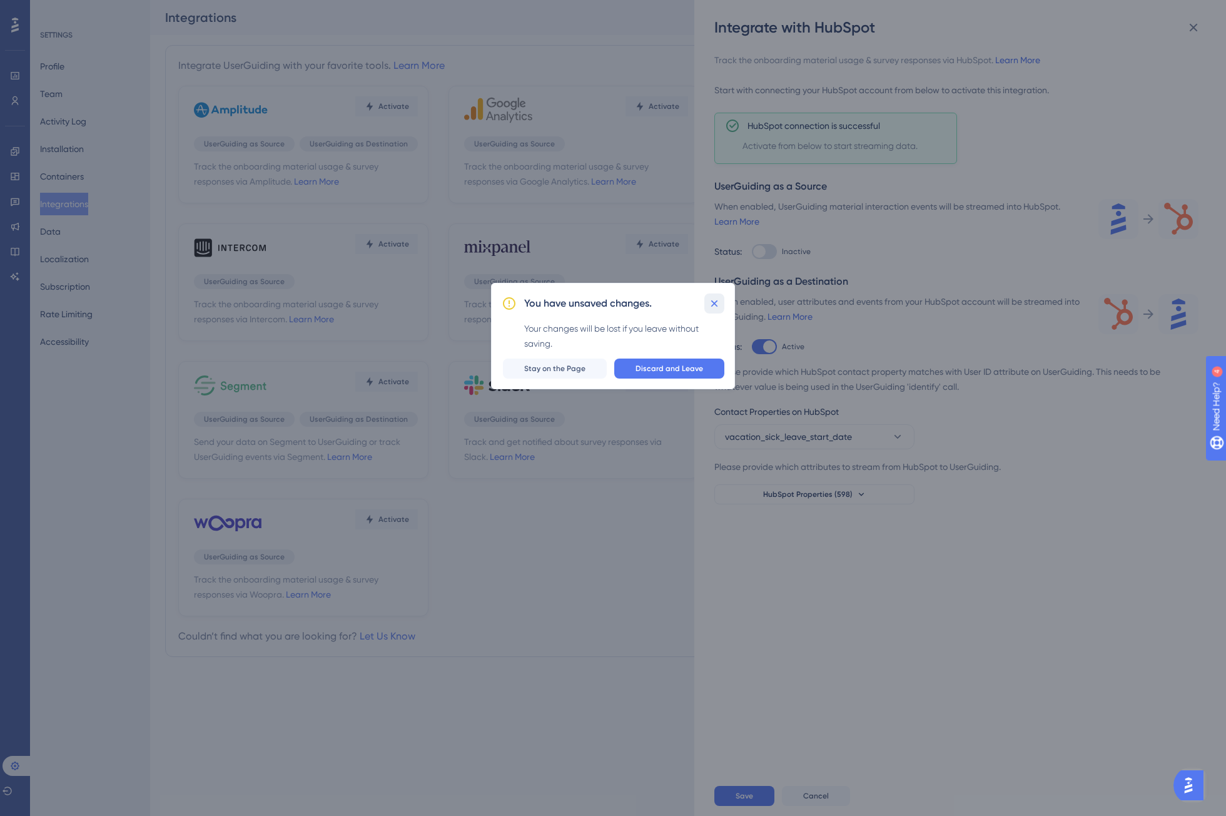
click at [717, 302] on icon at bounding box center [714, 303] width 7 height 7
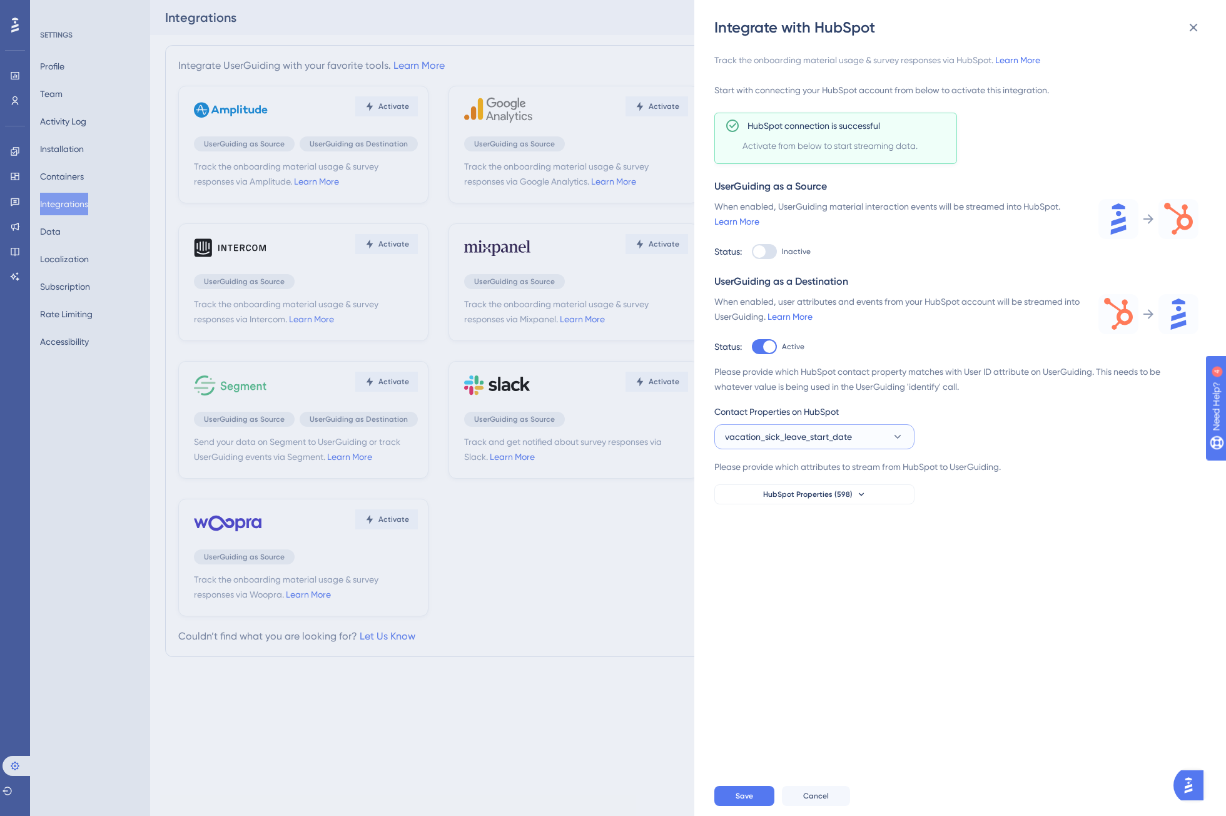
click at [844, 447] on button "vacation_sick_leave_start_date" at bounding box center [814, 436] width 200 height 25
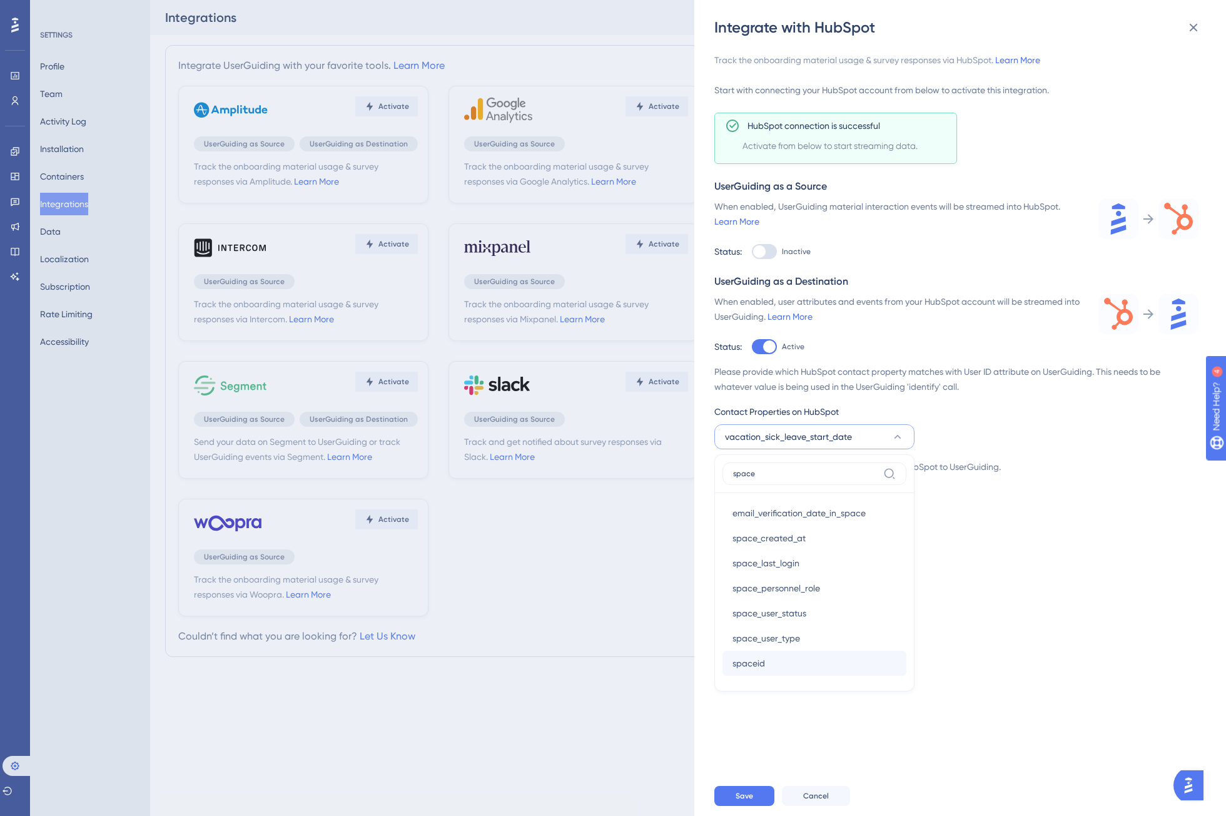
type input "space"
click at [804, 659] on div "spaceid spaceid" at bounding box center [815, 663] width 164 height 25
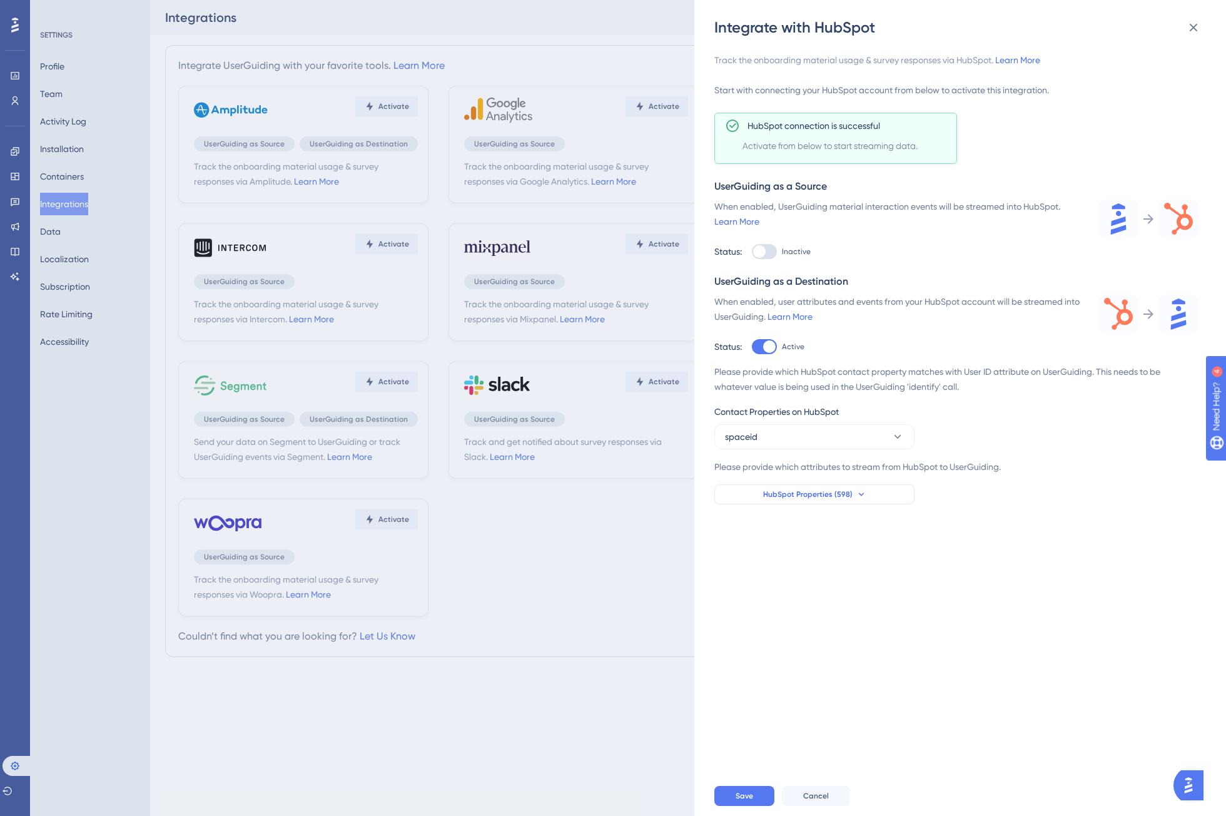
click at [838, 494] on span "HubSpot Properties (598)" at bounding box center [807, 494] width 89 height 10
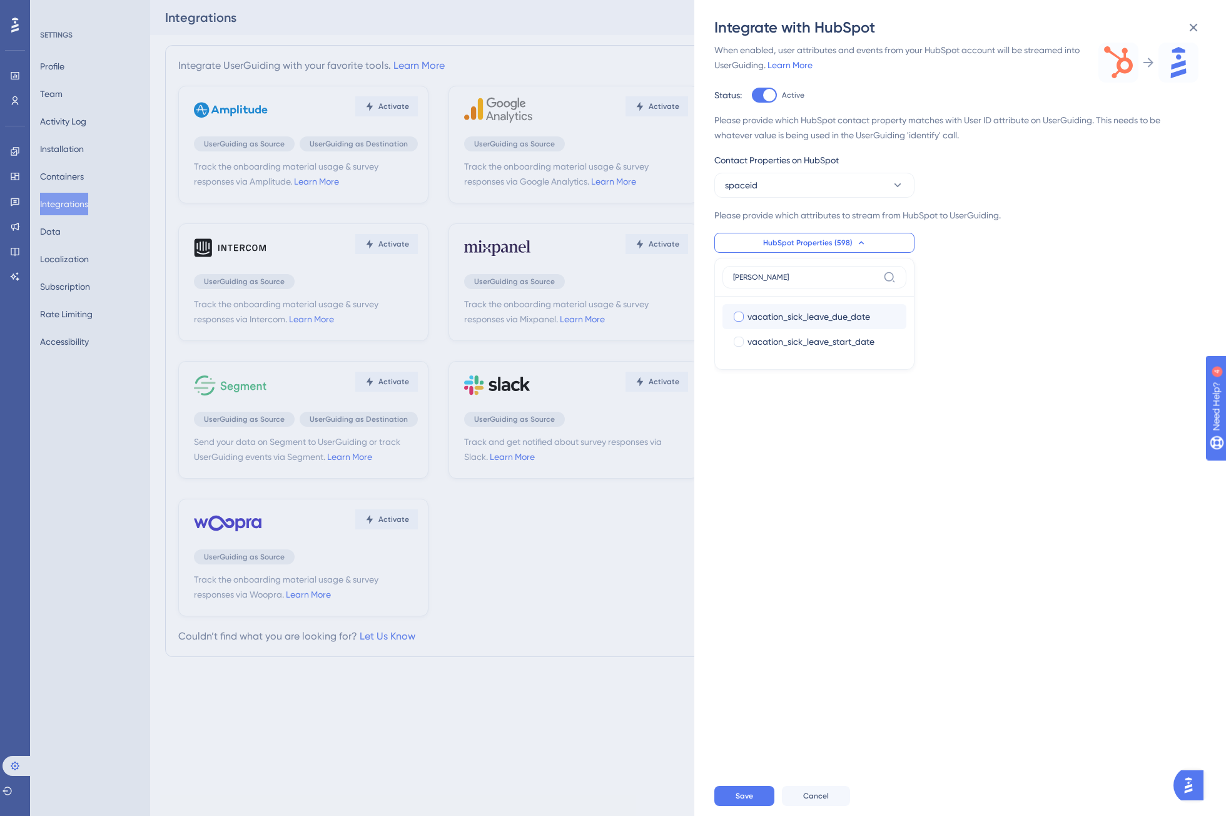
type input "vaca"
click at [764, 316] on span "vacation_sick_leave_due_date" at bounding box center [809, 316] width 123 height 15
checkbox input "true"
click at [758, 340] on span "vacation_sick_leave_start_date" at bounding box center [811, 341] width 127 height 15
checkbox input "true"
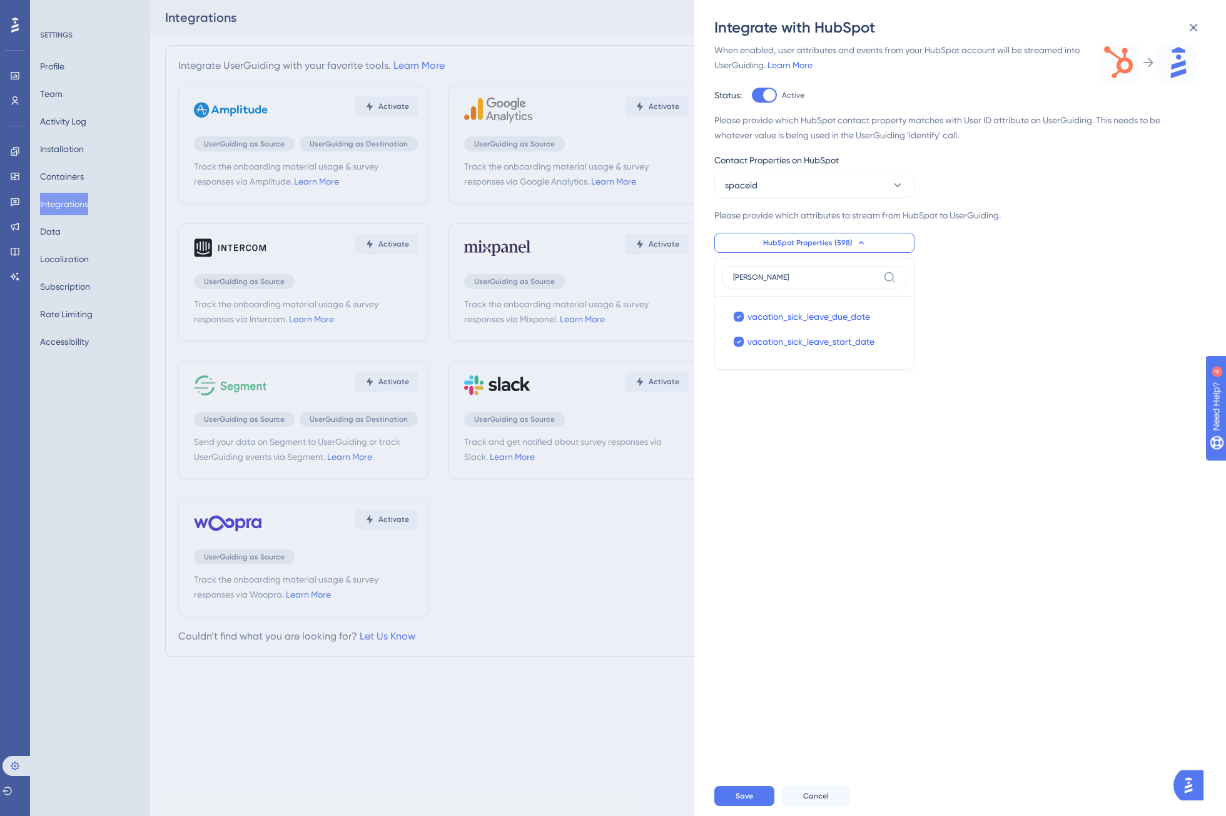
click at [973, 338] on div "Track the onboarding material usage & survey responses via HubSpot. Learn More …" at bounding box center [966, 407] width 504 height 738
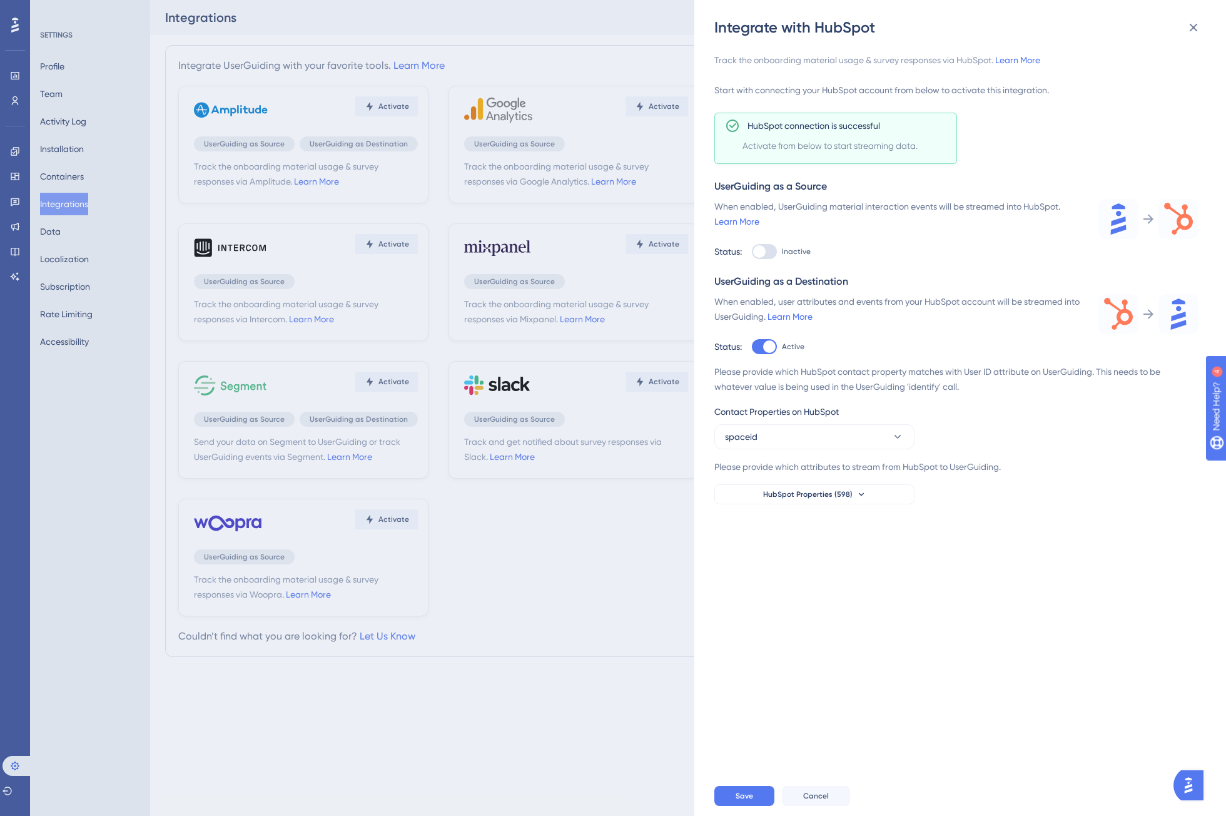
scroll to position [0, 0]
click at [829, 496] on span "HubSpot Properties (598)" at bounding box center [807, 494] width 89 height 10
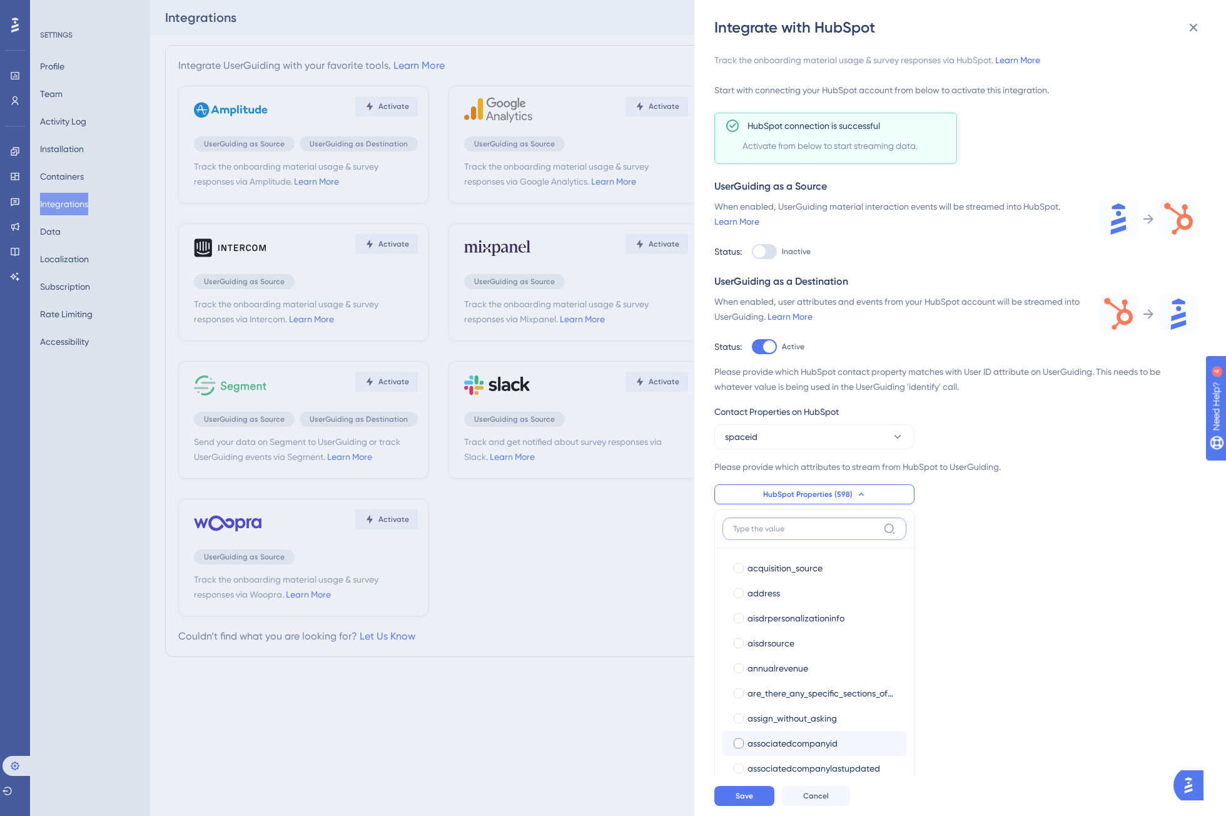
scroll to position [251, 0]
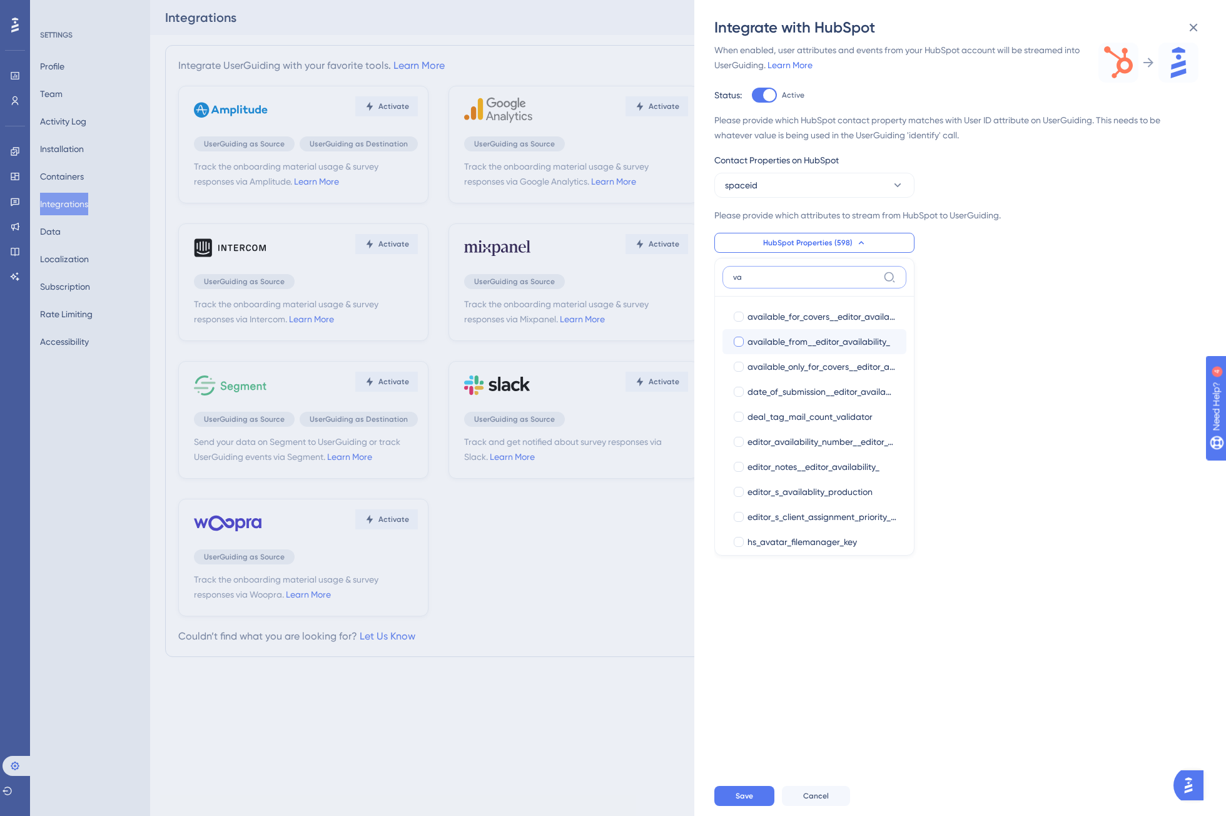
type input "v"
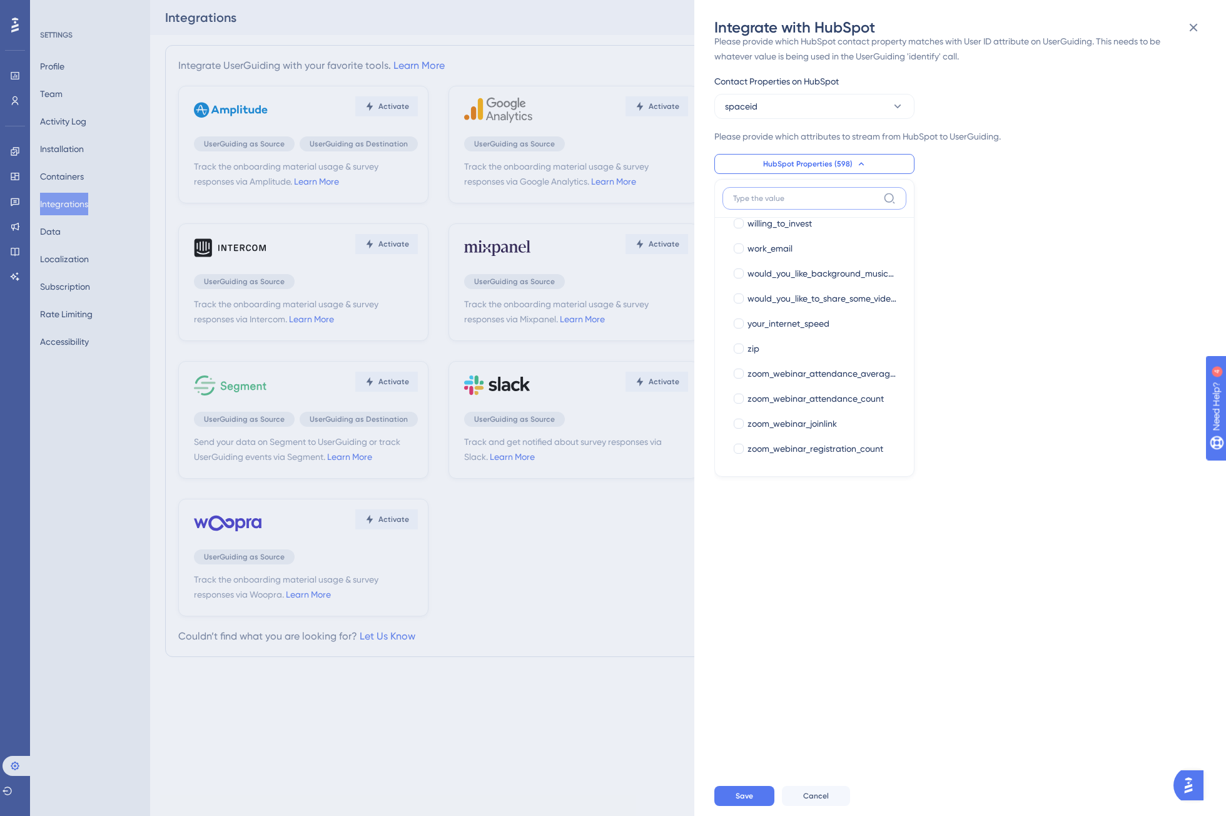
scroll to position [313, 0]
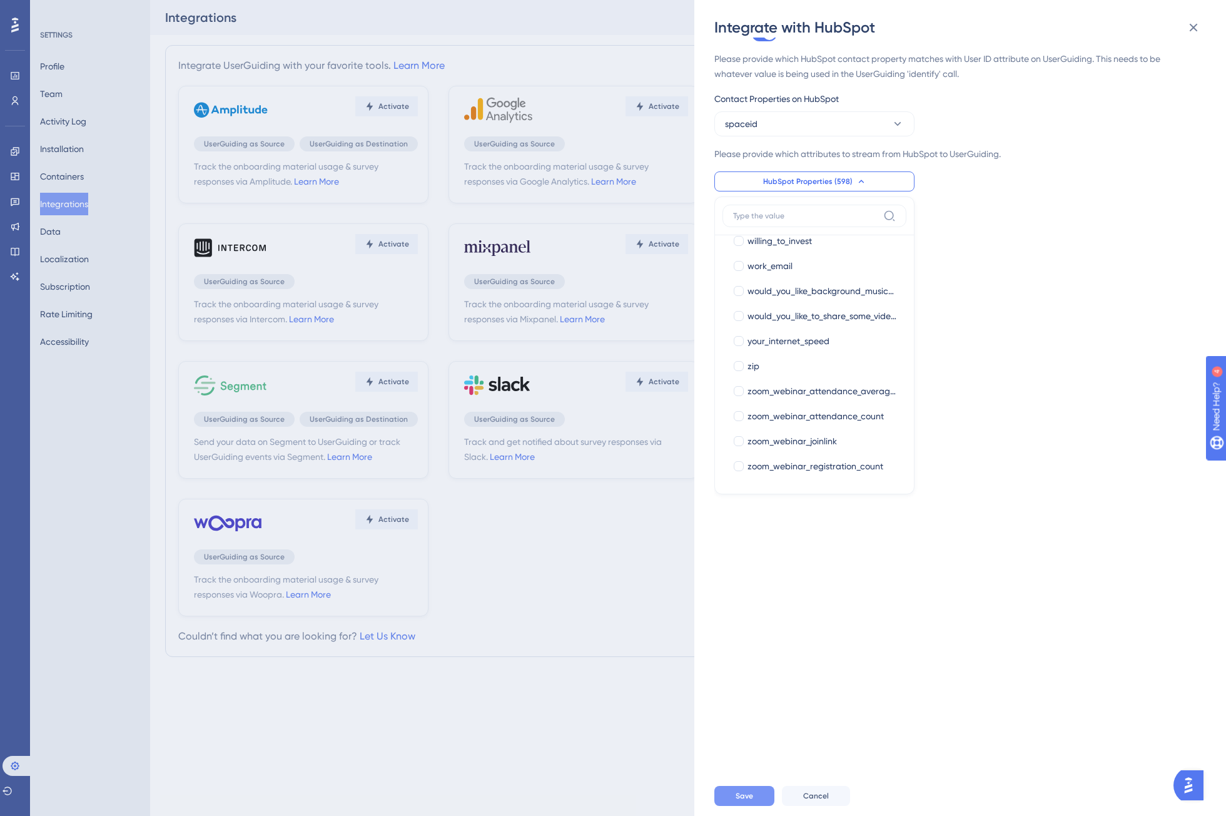
click at [756, 795] on button "Save" at bounding box center [744, 796] width 60 height 20
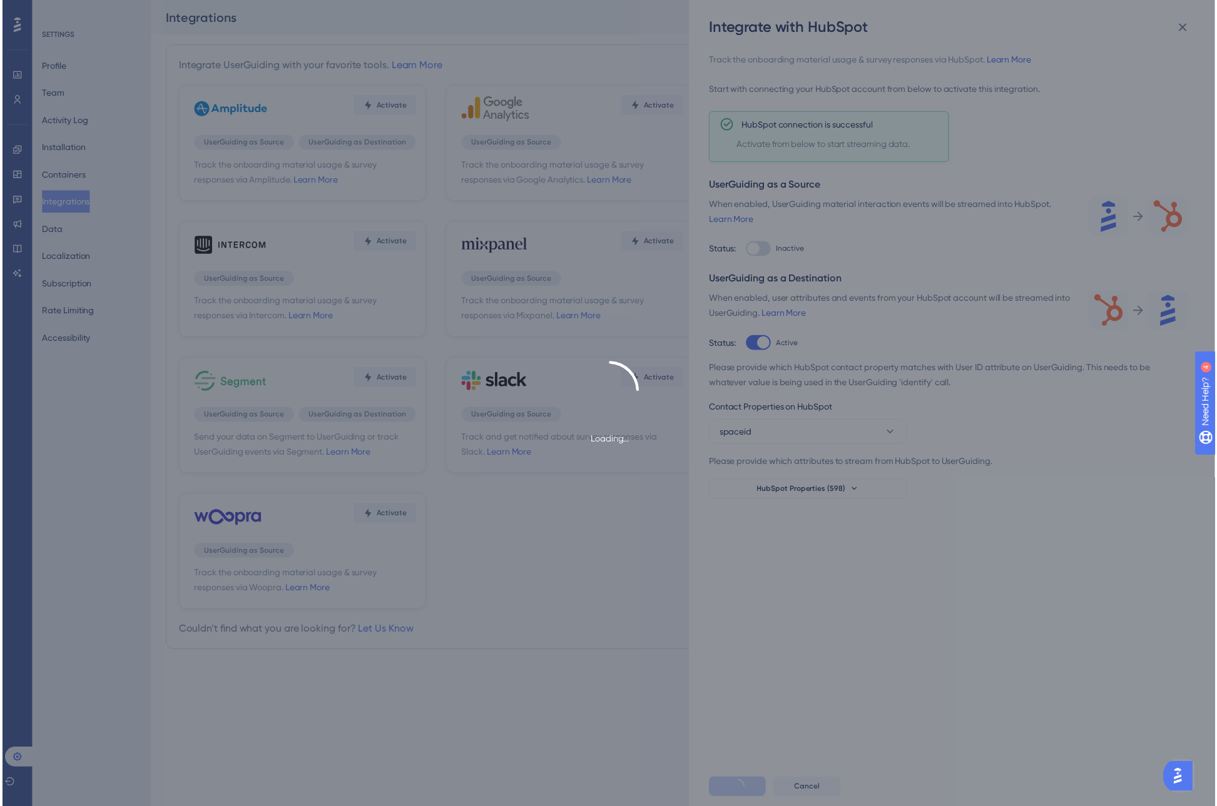
scroll to position [0, 0]
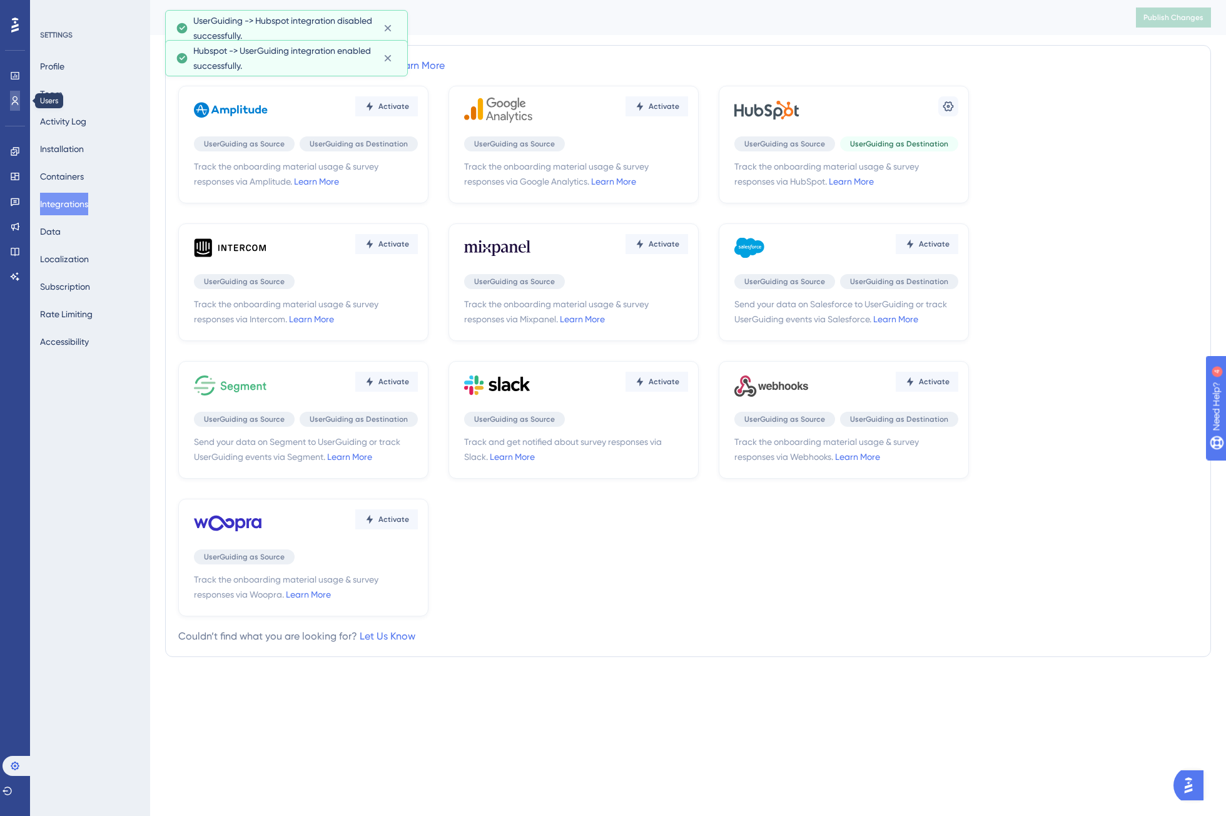
click at [13, 103] on icon at bounding box center [15, 100] width 7 height 9
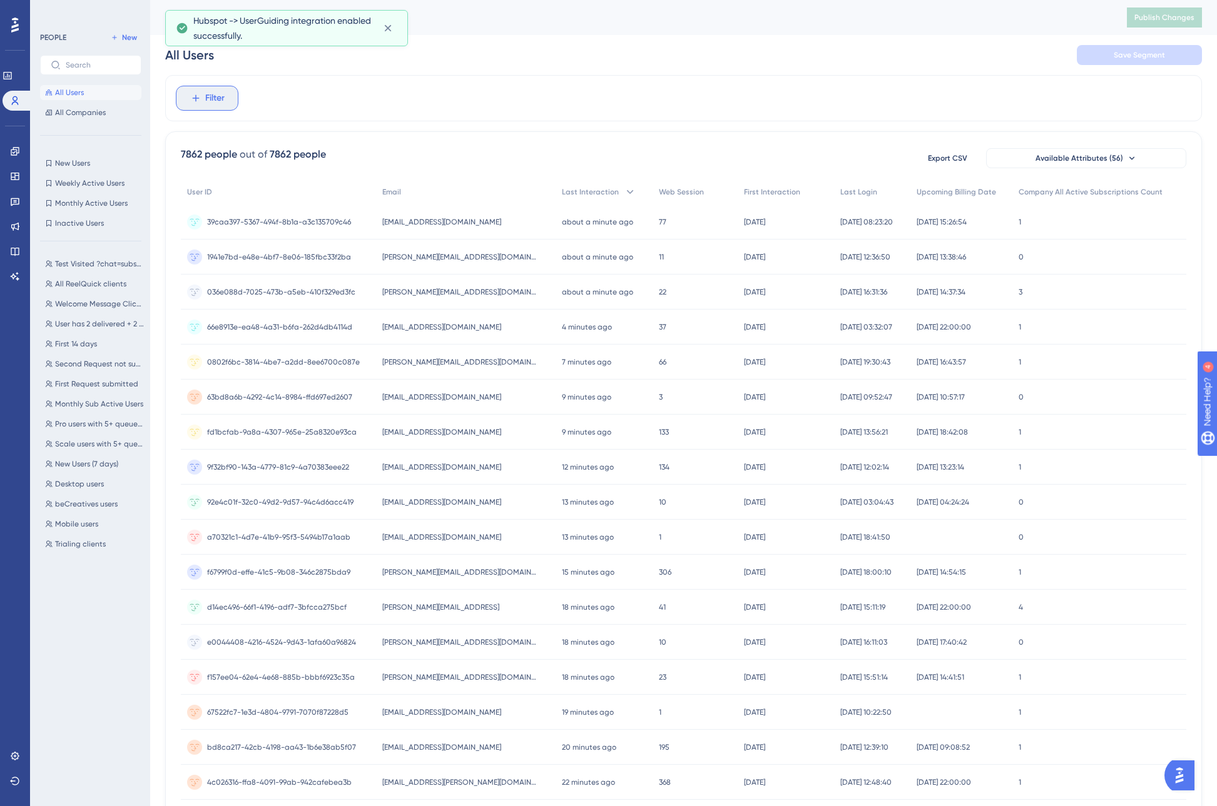
click at [220, 98] on span "Filter" at bounding box center [214, 98] width 19 height 15
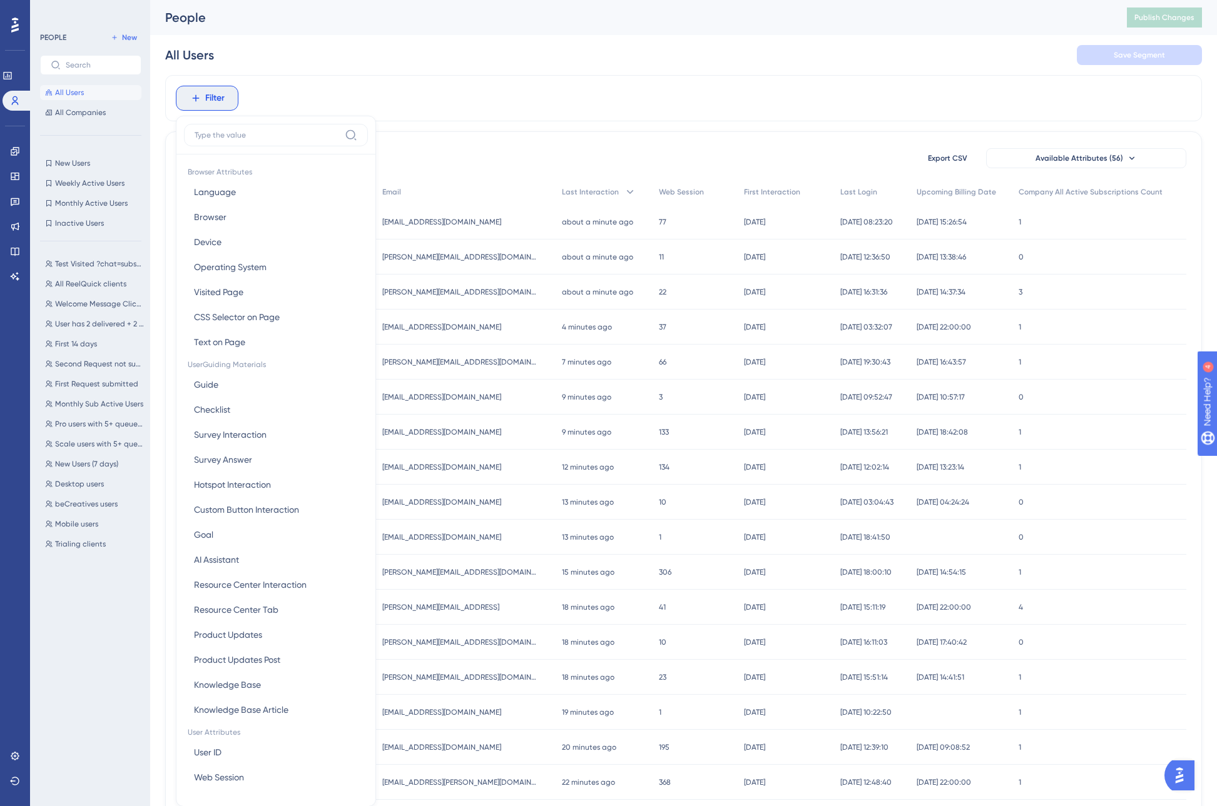
scroll to position [58, 0]
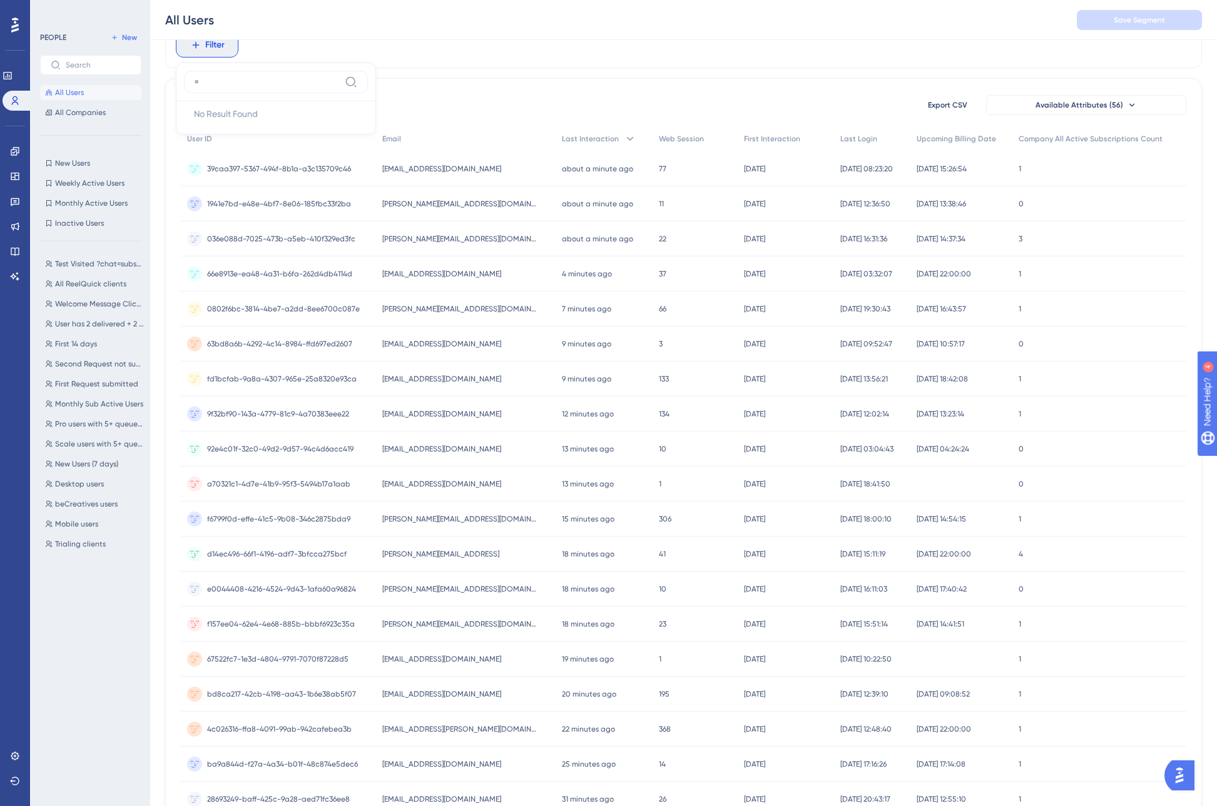
type input "="
click at [497, 88] on div "7862 people out of 7862 people Export CSV Available Attributes (56) User ID Ema…" at bounding box center [683, 492] width 1037 height 829
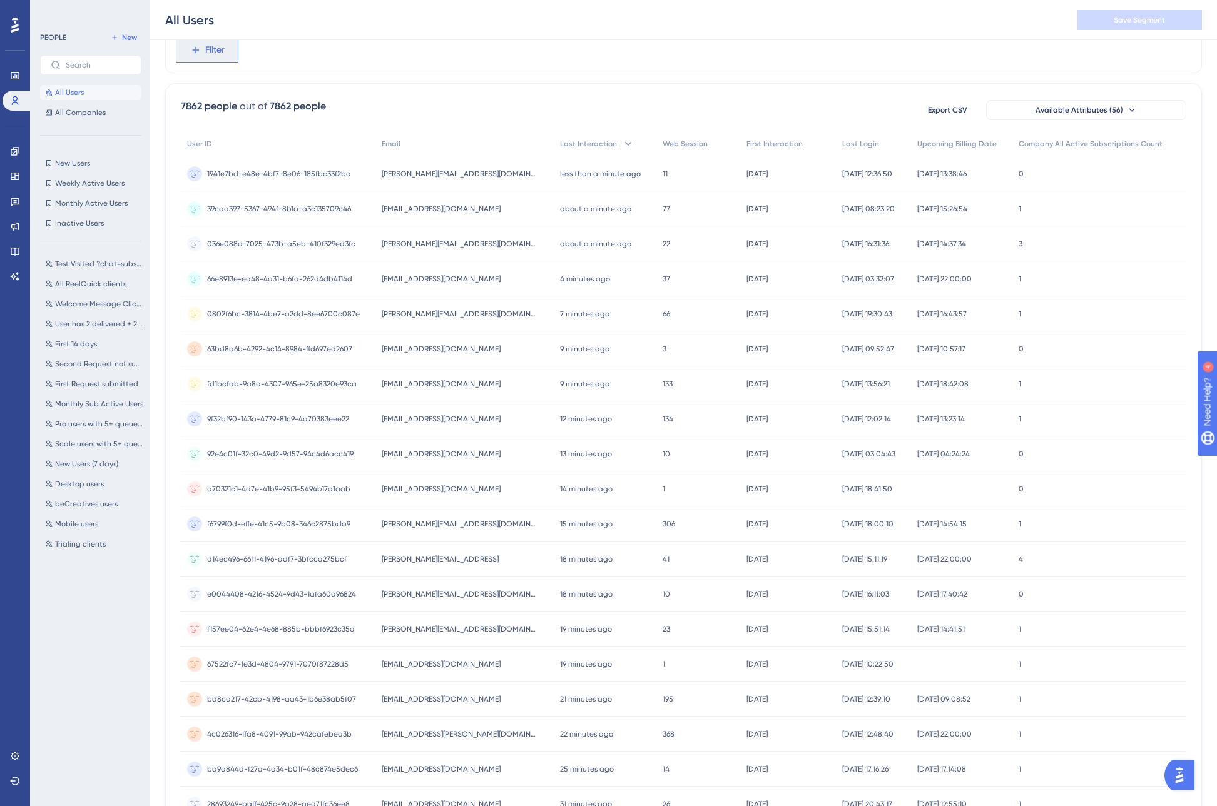
click at [207, 52] on span "Filter" at bounding box center [214, 50] width 19 height 15
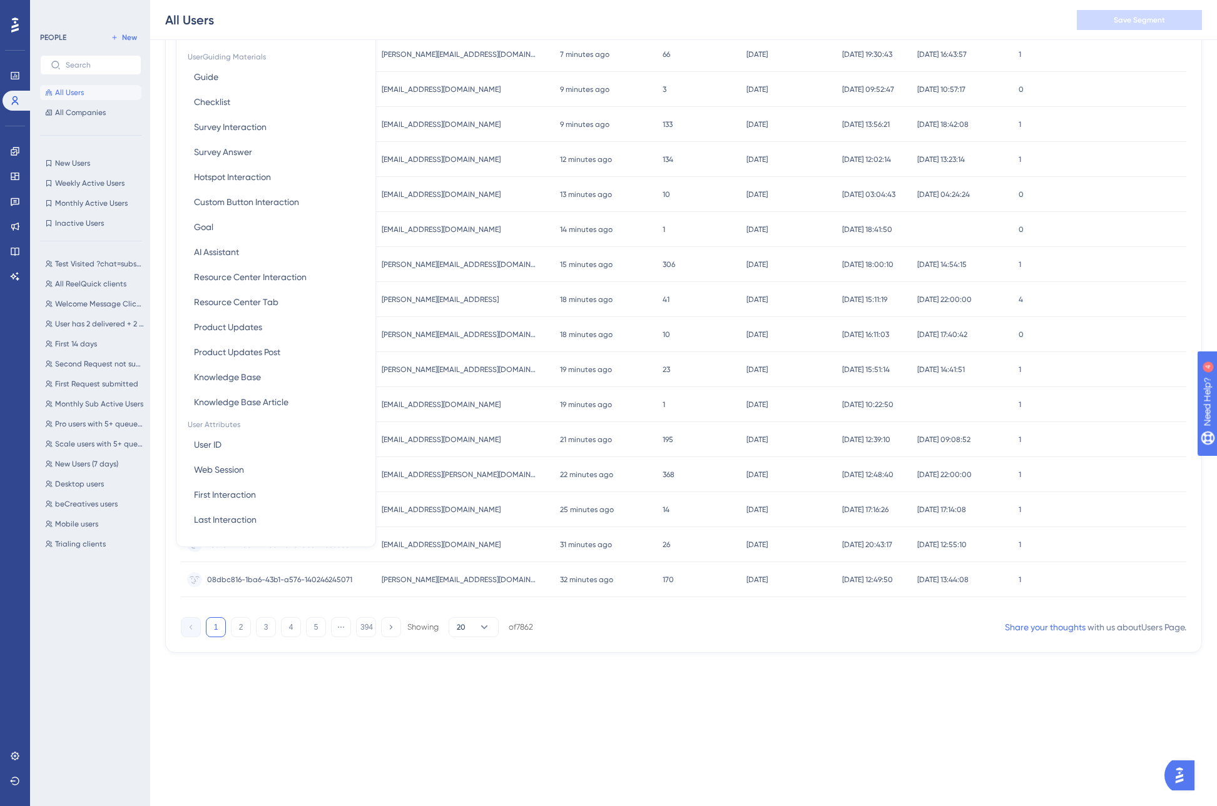
click at [355, 672] on div "Performance Users Engagement Widgets Feedback Product Updates Knowledge Base AI…" at bounding box center [683, 180] width 1067 height 986
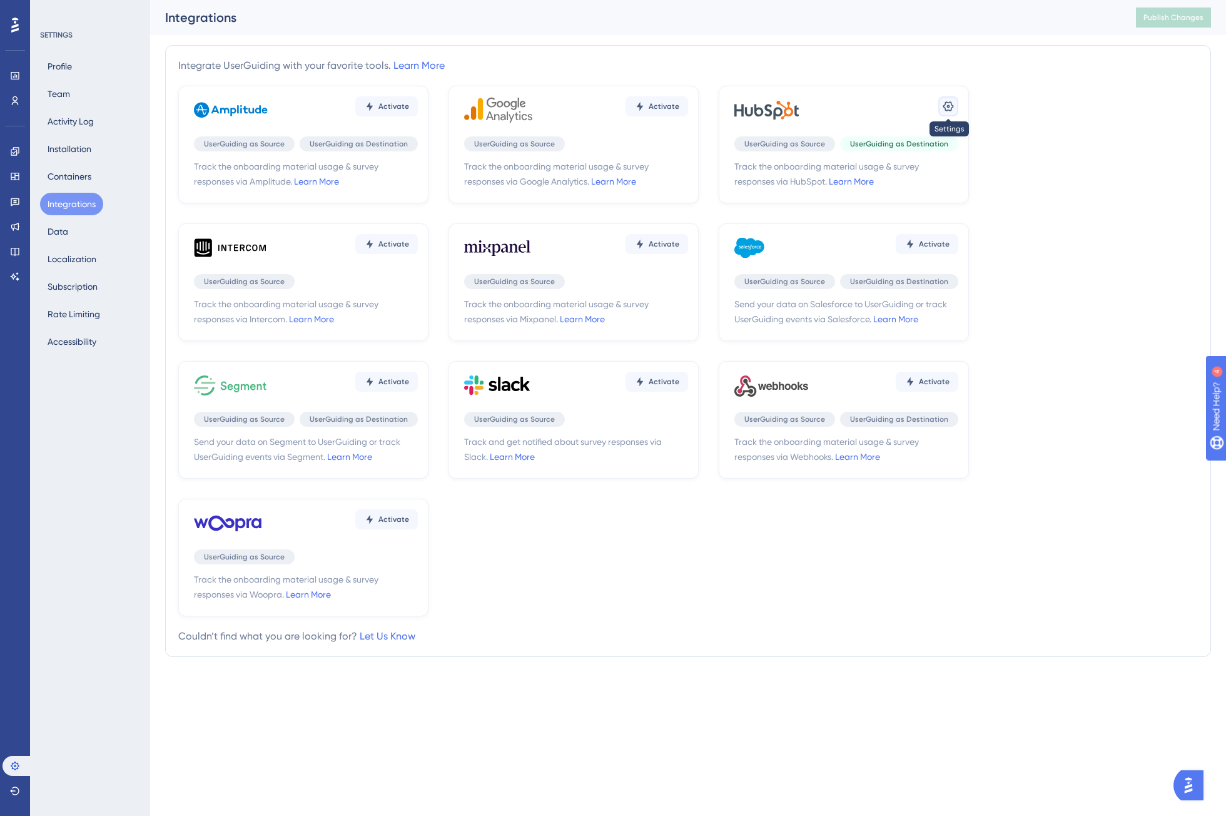
click at [944, 109] on icon at bounding box center [948, 106] width 13 height 13
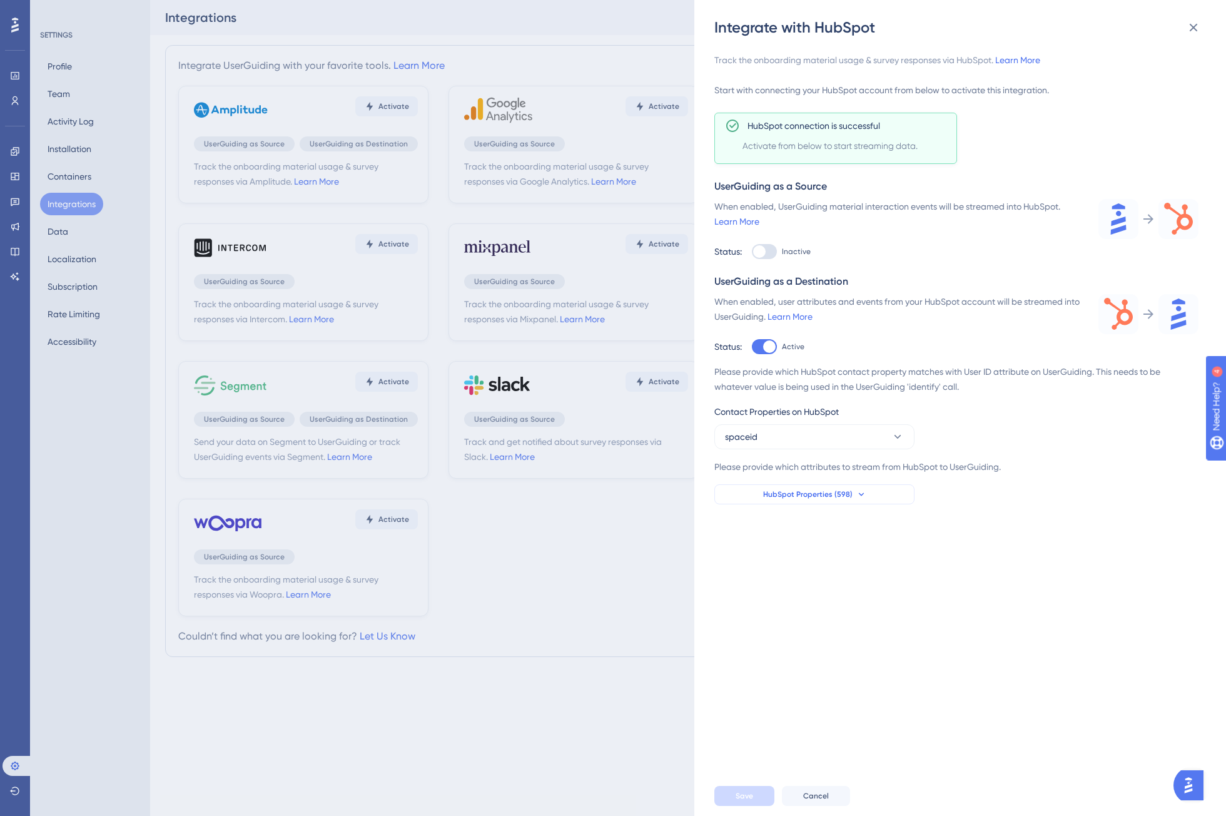
click at [851, 499] on button "HubSpot Properties (598)" at bounding box center [814, 494] width 200 height 20
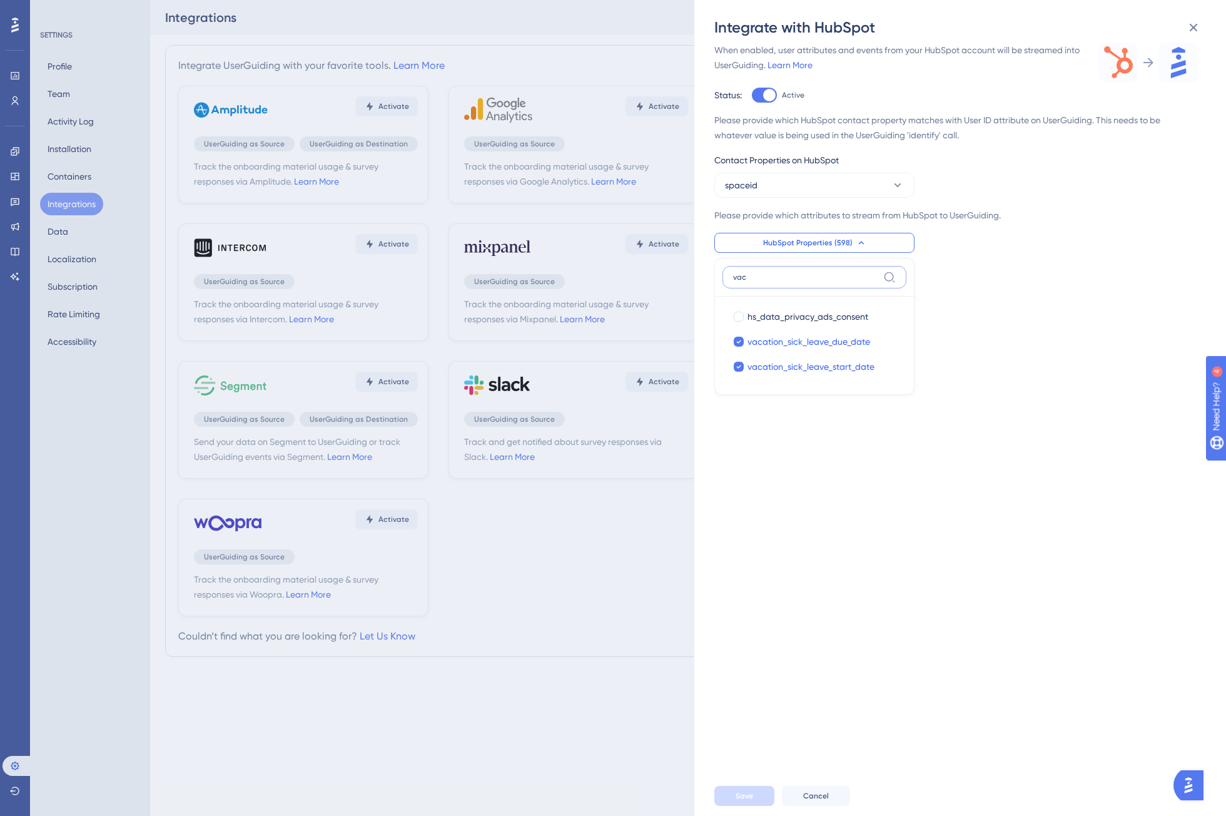
type input "vac"
click at [999, 327] on div "Track the onboarding material usage & survey responses via HubSpot. Learn More …" at bounding box center [966, 407] width 504 height 738
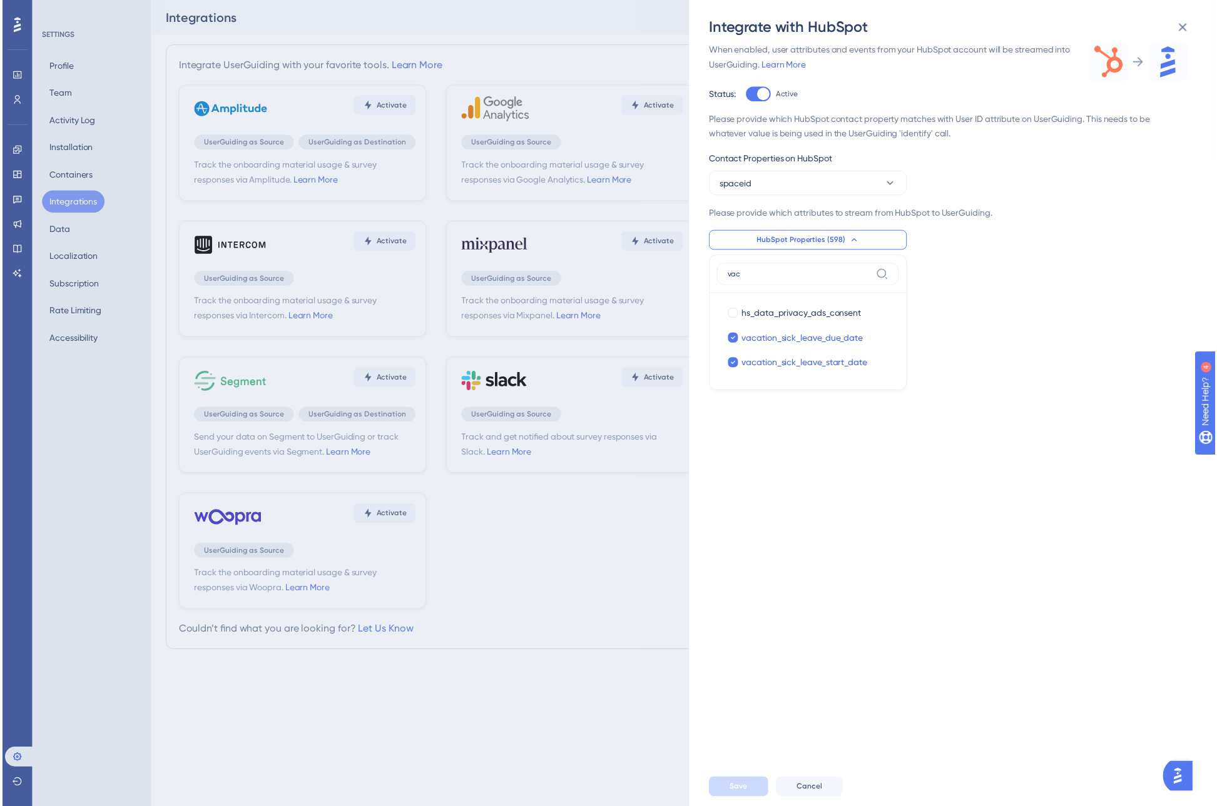
scroll to position [0, 0]
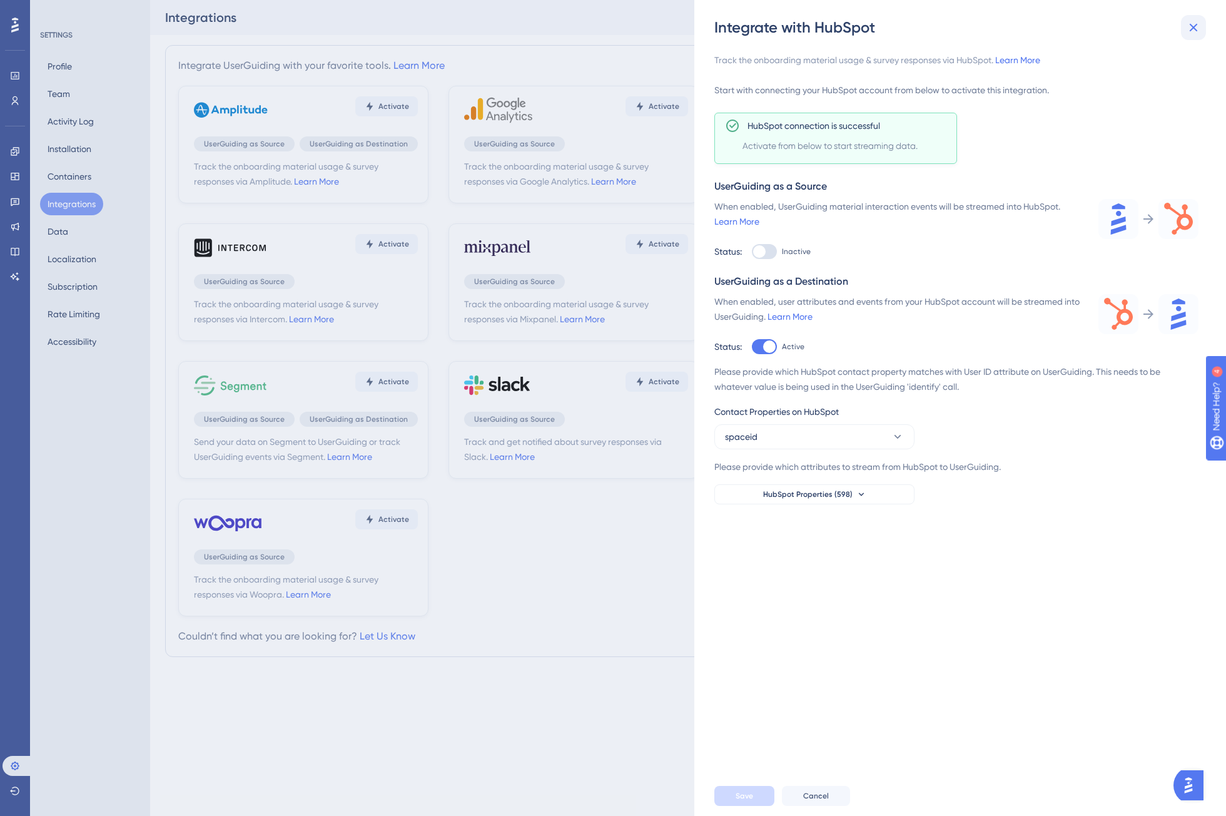
click at [1201, 26] on button at bounding box center [1193, 27] width 25 height 25
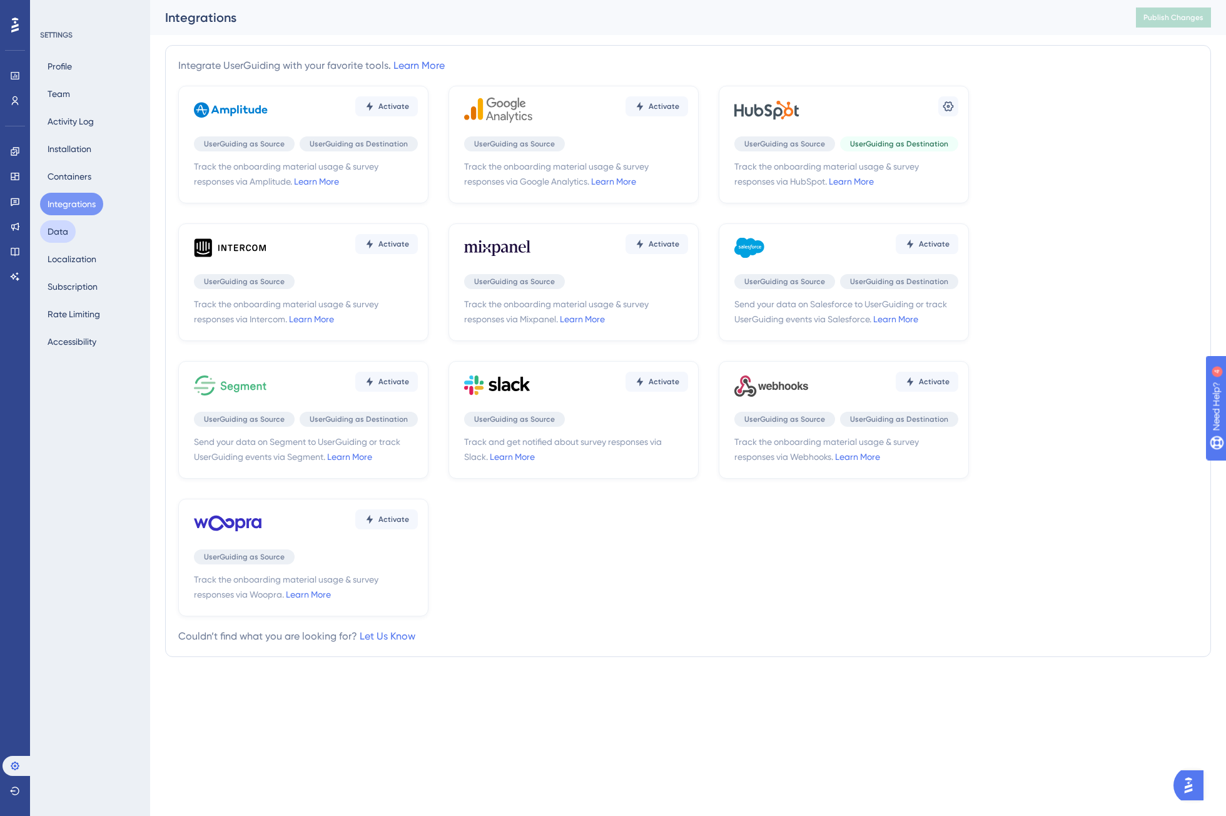
click at [73, 233] on button "Data" at bounding box center [58, 231] width 36 height 23
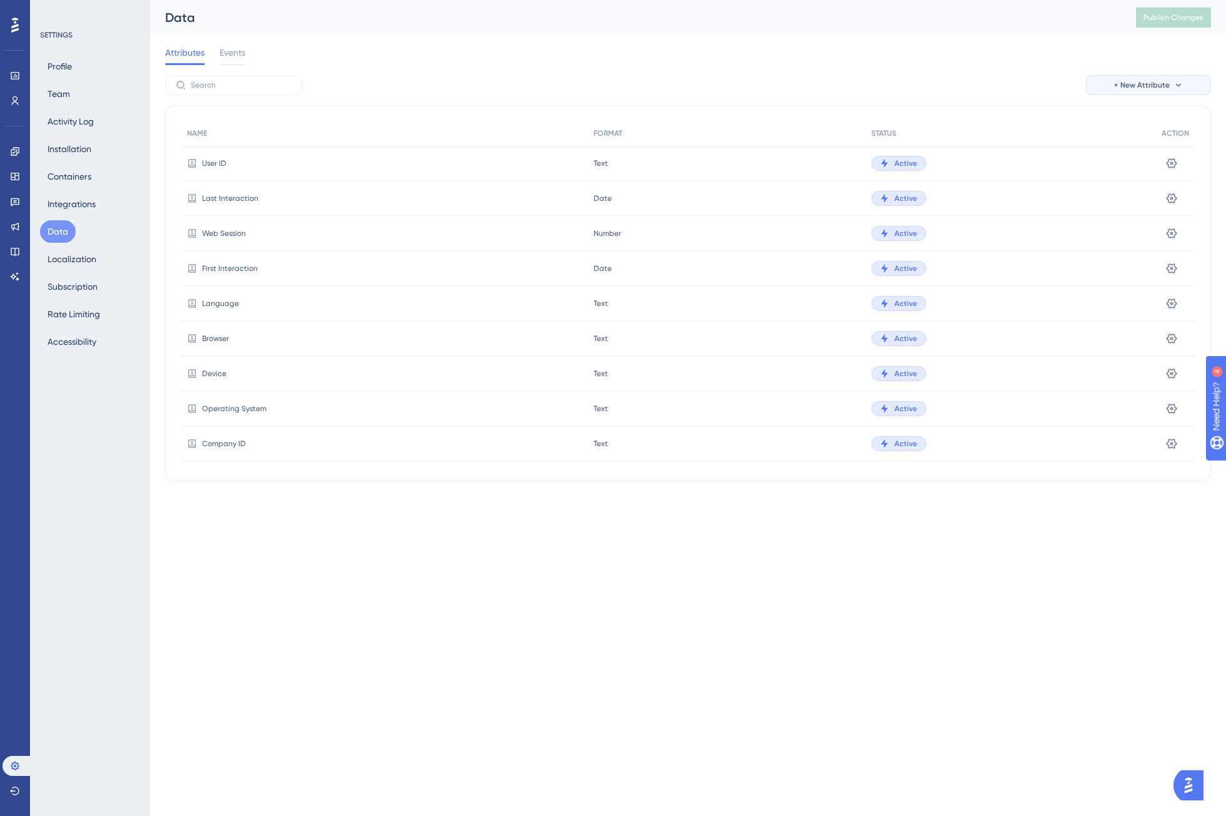
click at [1175, 87] on icon at bounding box center [1179, 85] width 10 height 10
click at [1174, 117] on div "Custom Attribute Custom Attribute" at bounding box center [1148, 120] width 89 height 25
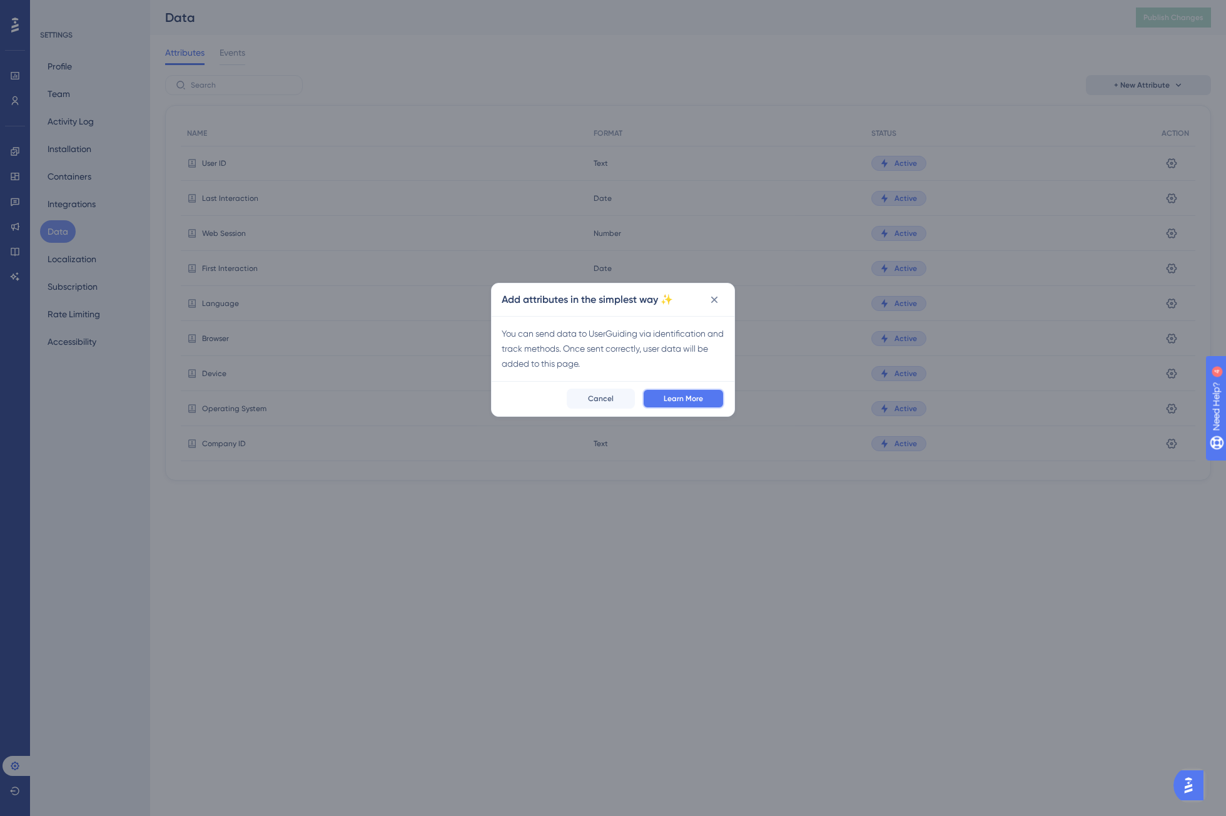
click at [719, 402] on button "Learn More" at bounding box center [683, 398] width 82 height 20
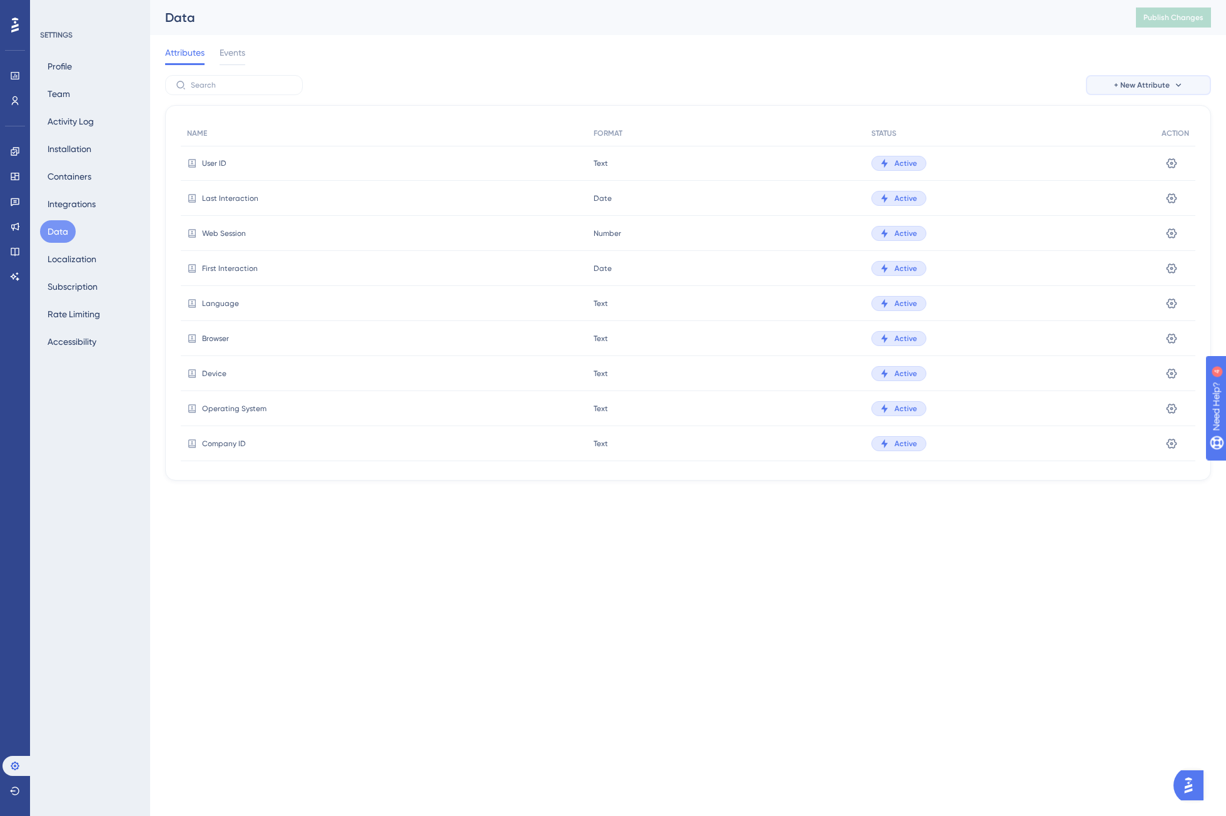
click at [1122, 82] on span "+ New Attribute" at bounding box center [1142, 85] width 56 height 10
click at [1013, 47] on div "Attributes Events" at bounding box center [688, 55] width 1046 height 40
click at [232, 60] on div "Events" at bounding box center [233, 55] width 26 height 20
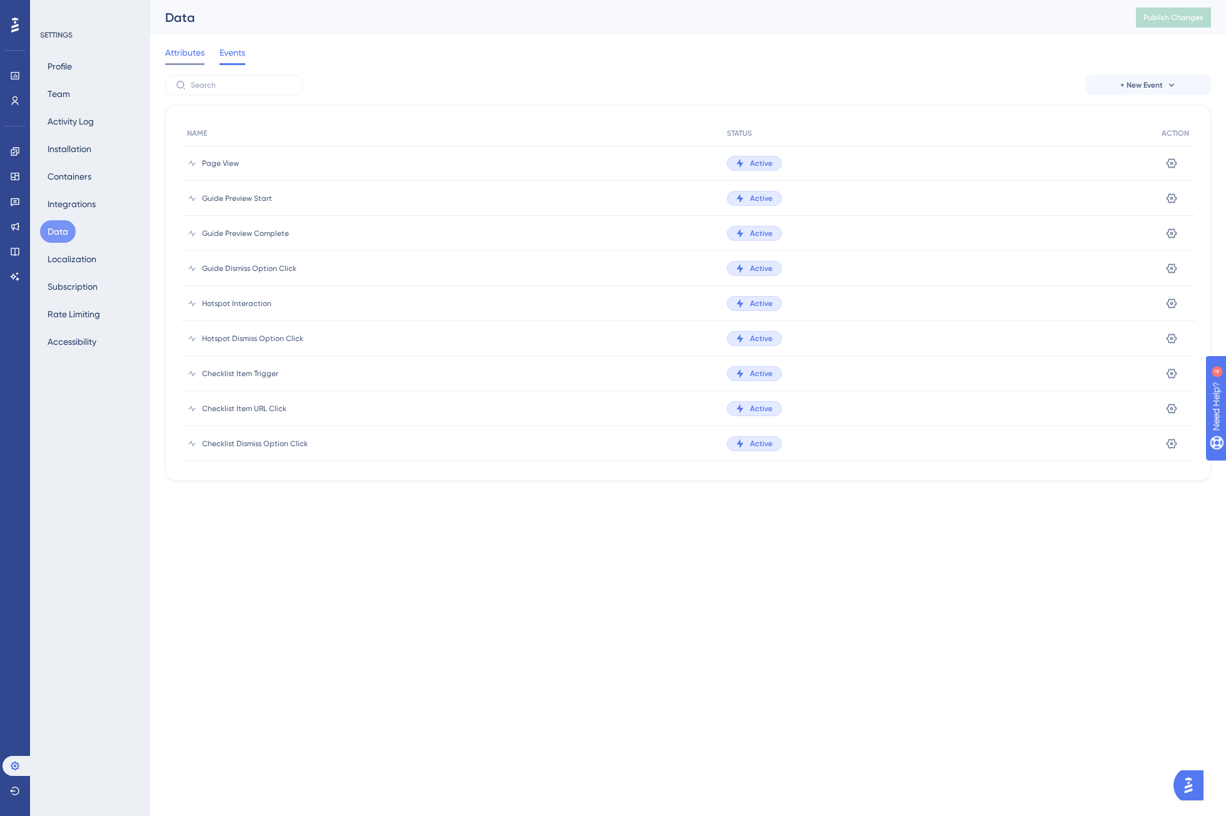
click at [181, 49] on span "Attributes" at bounding box center [184, 52] width 39 height 15
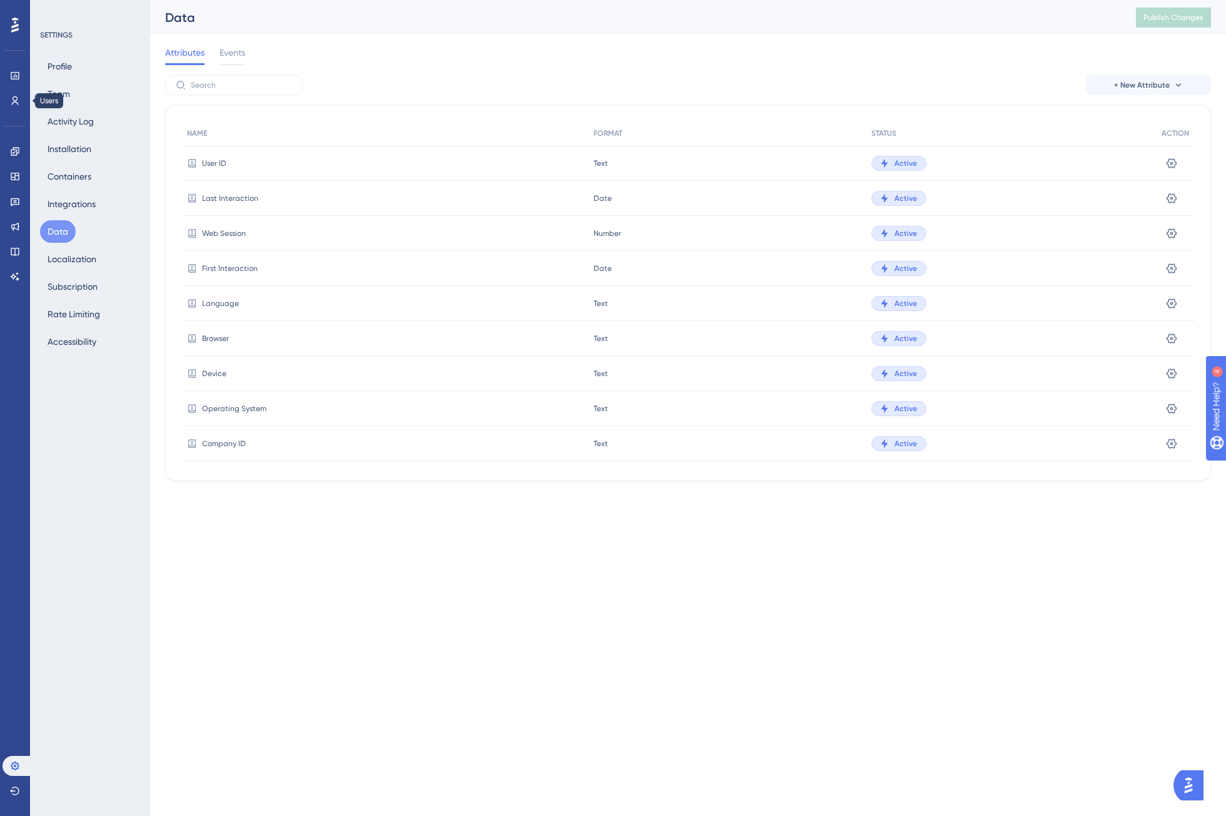
click at [0, 109] on div "Performance Users Engagement Widgets Feedback Product Updates Knowledge Base AI…" at bounding box center [15, 408] width 30 height 816
click at [4, 104] on link at bounding box center [15, 101] width 25 height 20
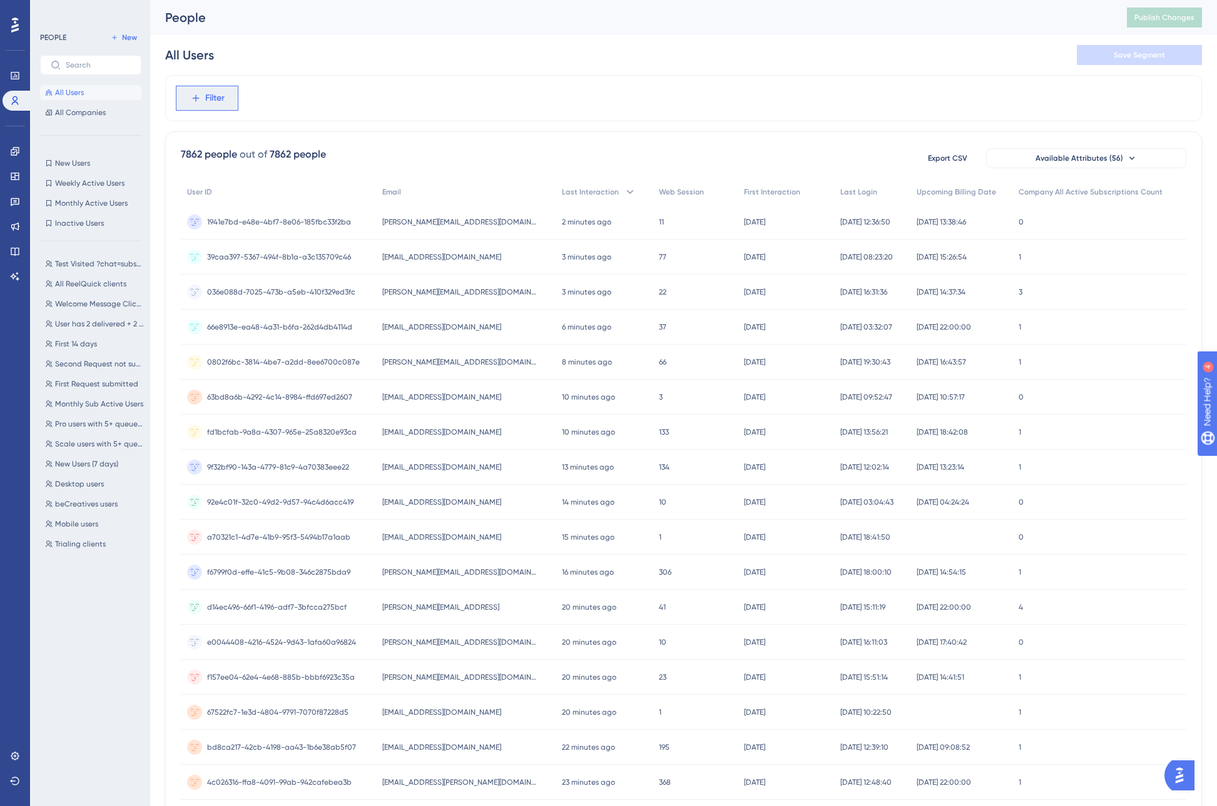
click at [205, 88] on button "Filter" at bounding box center [207, 98] width 63 height 25
